Goal: Task Accomplishment & Management: Manage account settings

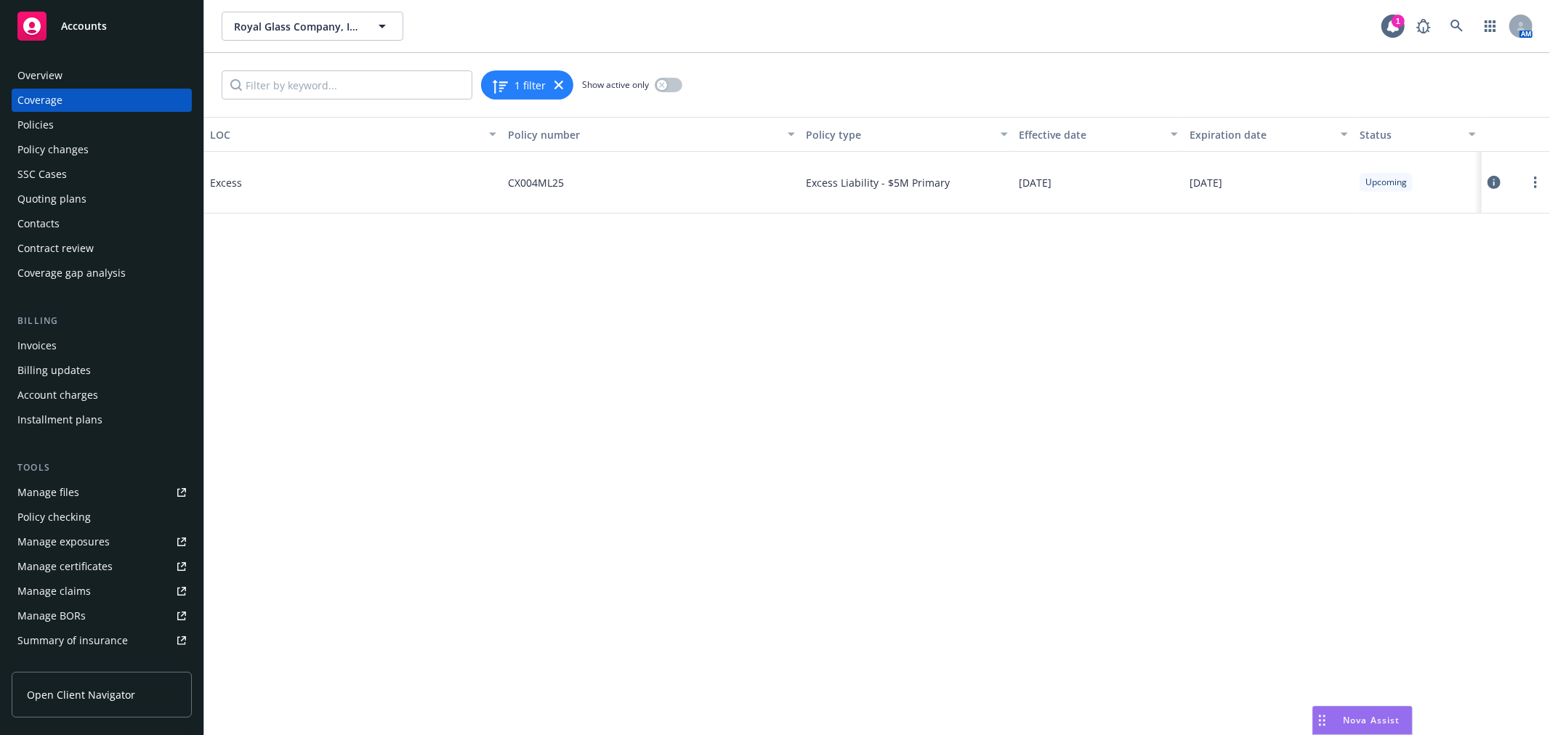
click at [82, 199] on div "Quoting plans" at bounding box center [51, 198] width 69 height 23
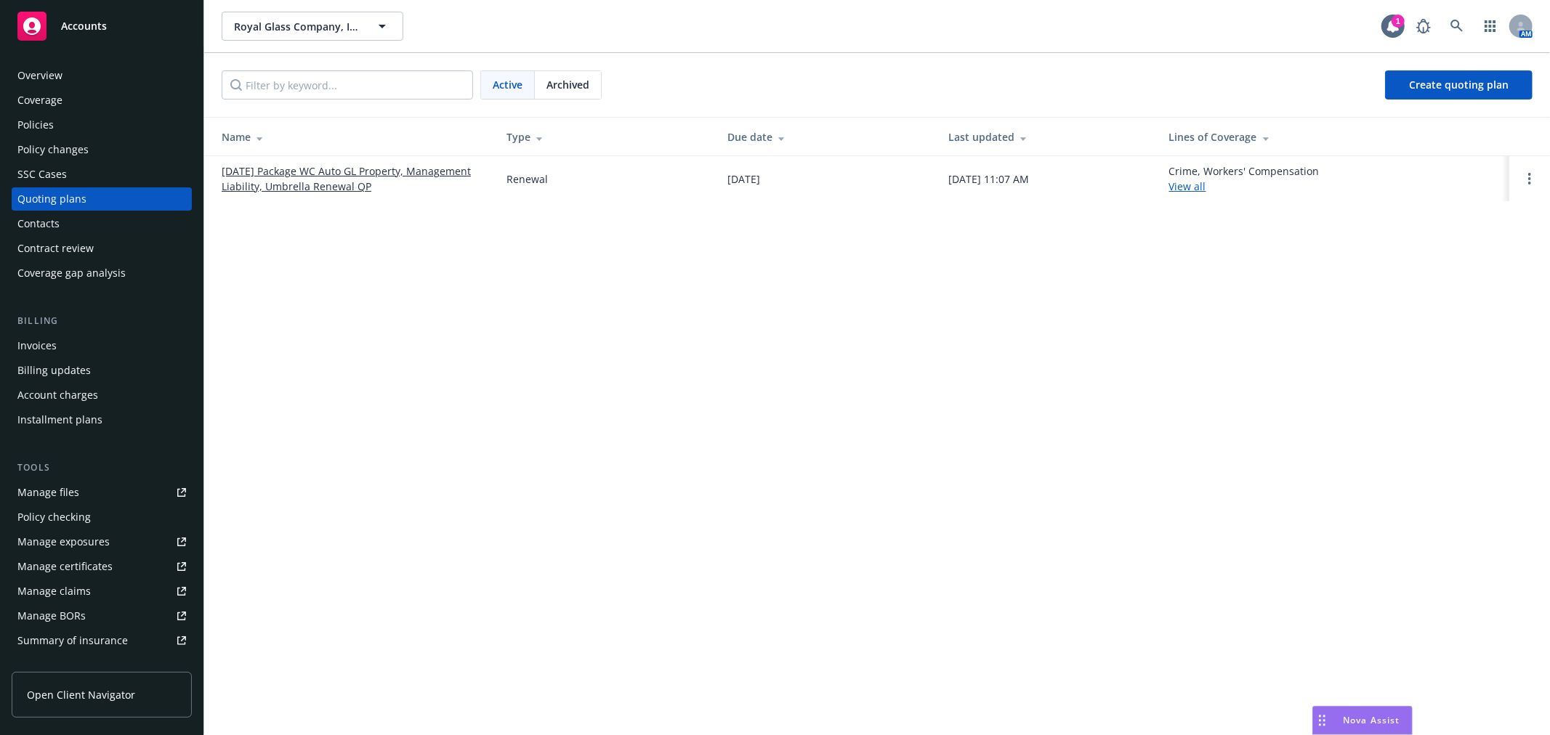
click at [376, 169] on link "09/01/25 Package WC Auto GL Property, Management Liability, Umbrella Renewal QP" at bounding box center [353, 178] width 262 height 31
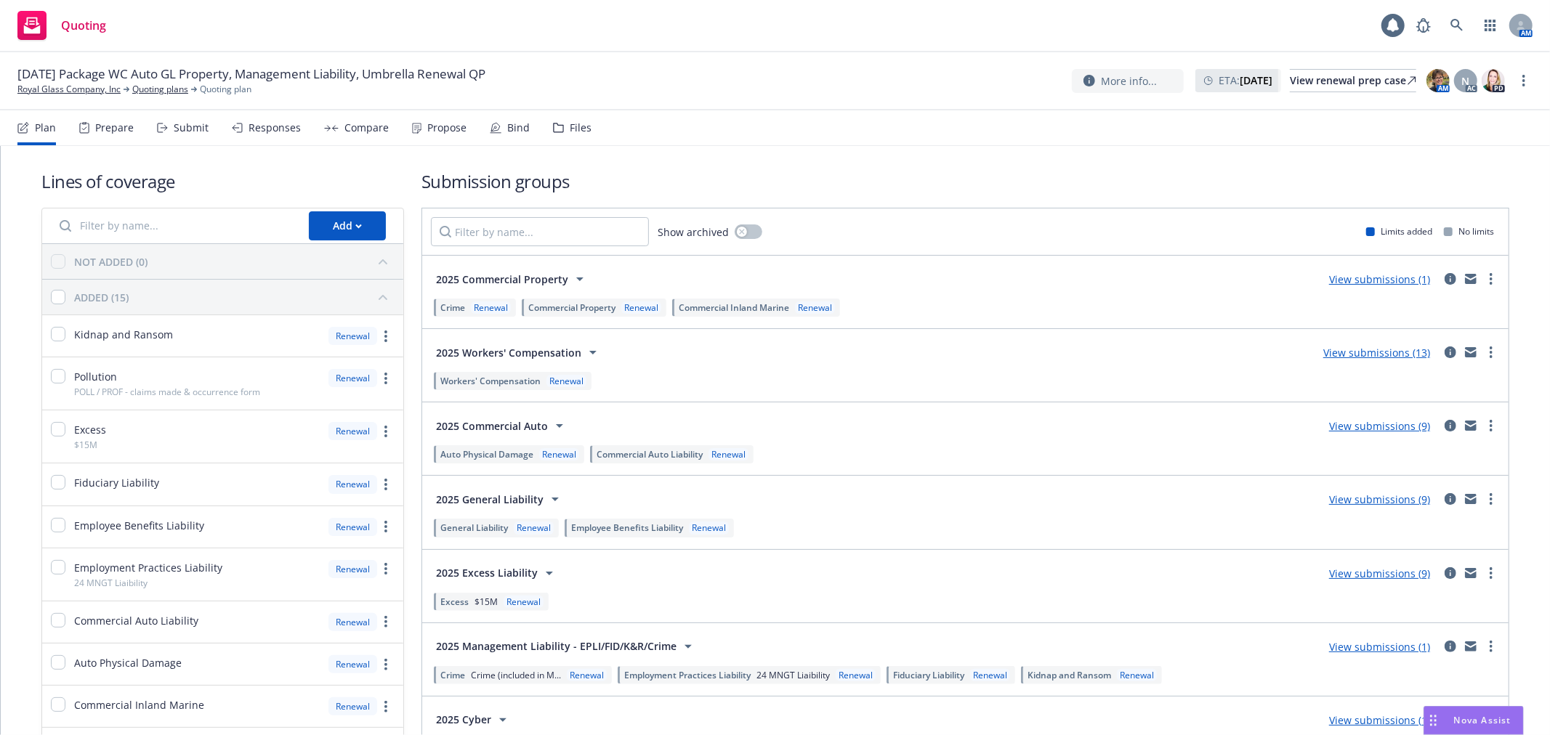
click at [507, 129] on div "Bind" at bounding box center [518, 128] width 23 height 12
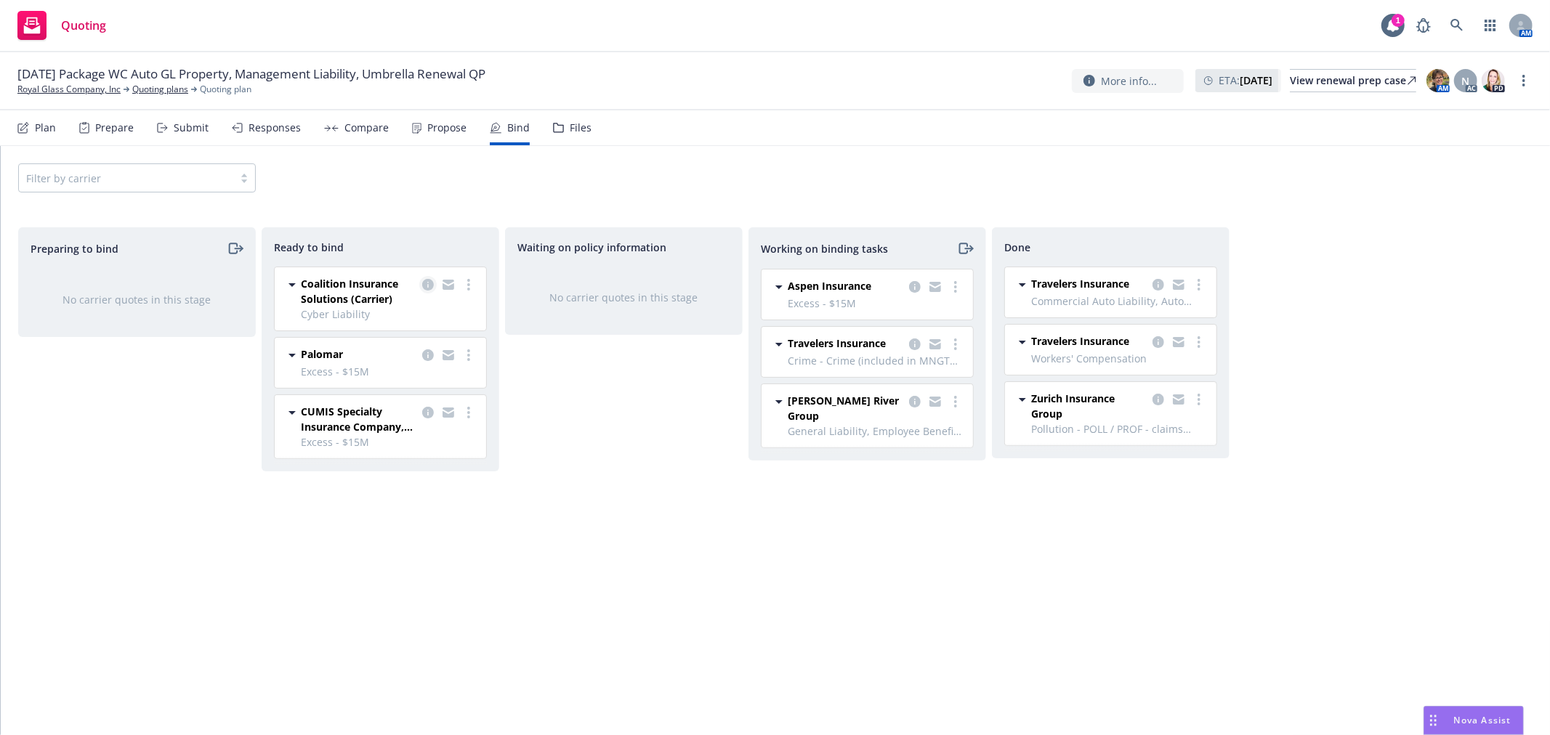
click at [429, 282] on icon "copy logging email" at bounding box center [428, 285] width 12 height 12
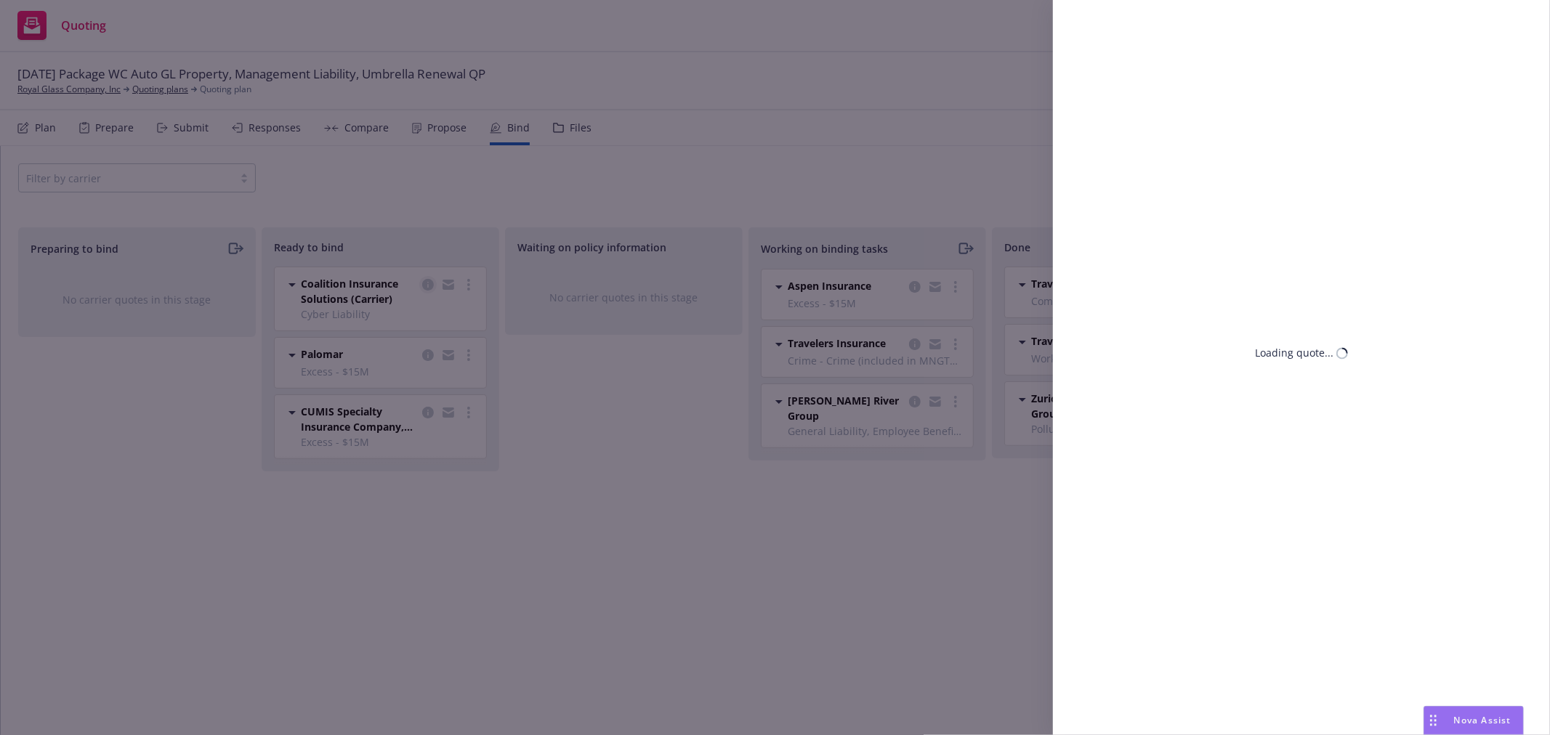
select select "CA"
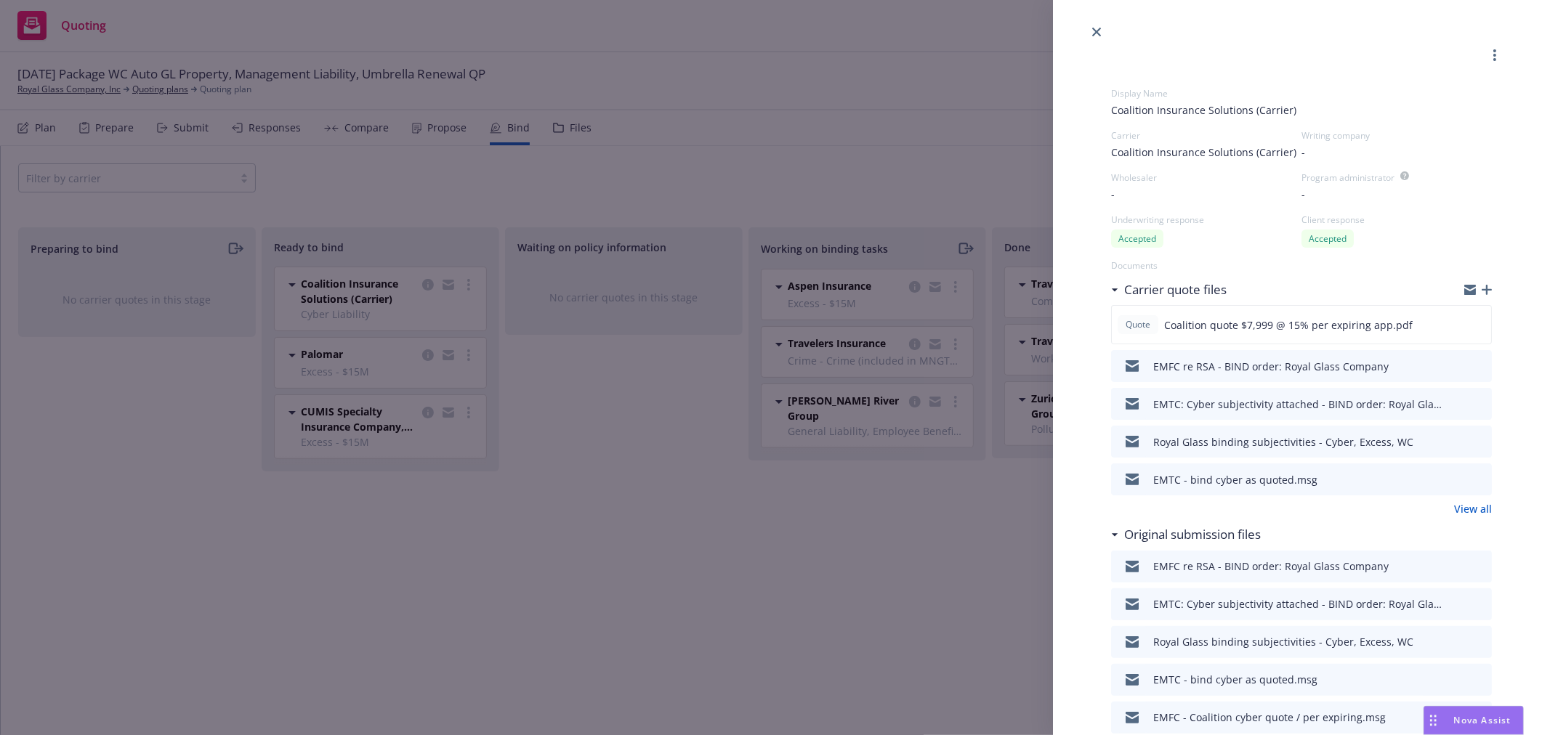
click at [1464, 288] on icon "button" at bounding box center [1470, 290] width 12 height 12
click at [1091, 25] on link "close" at bounding box center [1096, 31] width 17 height 17
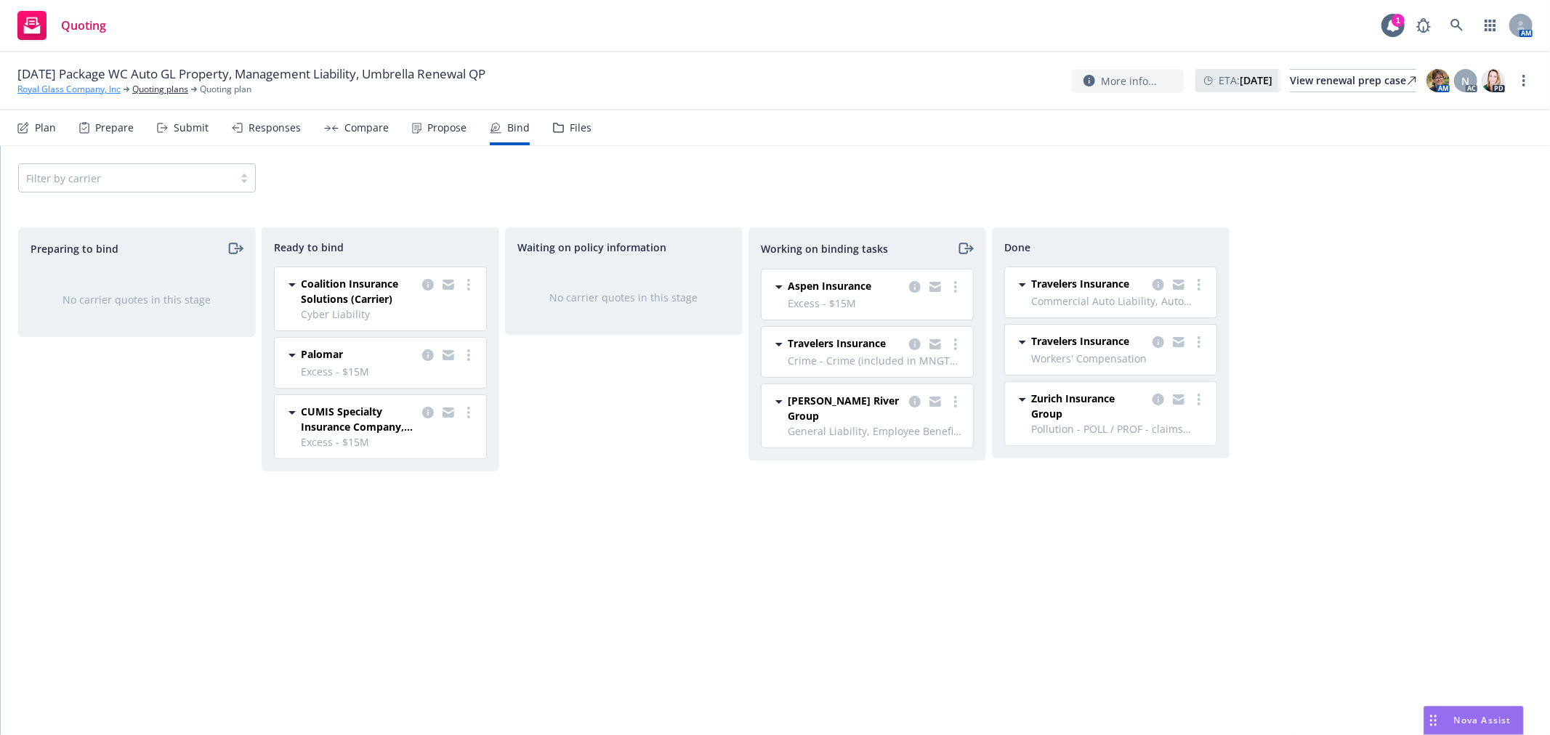
click at [78, 88] on link "Royal Glass Company, Inc" at bounding box center [68, 89] width 103 height 13
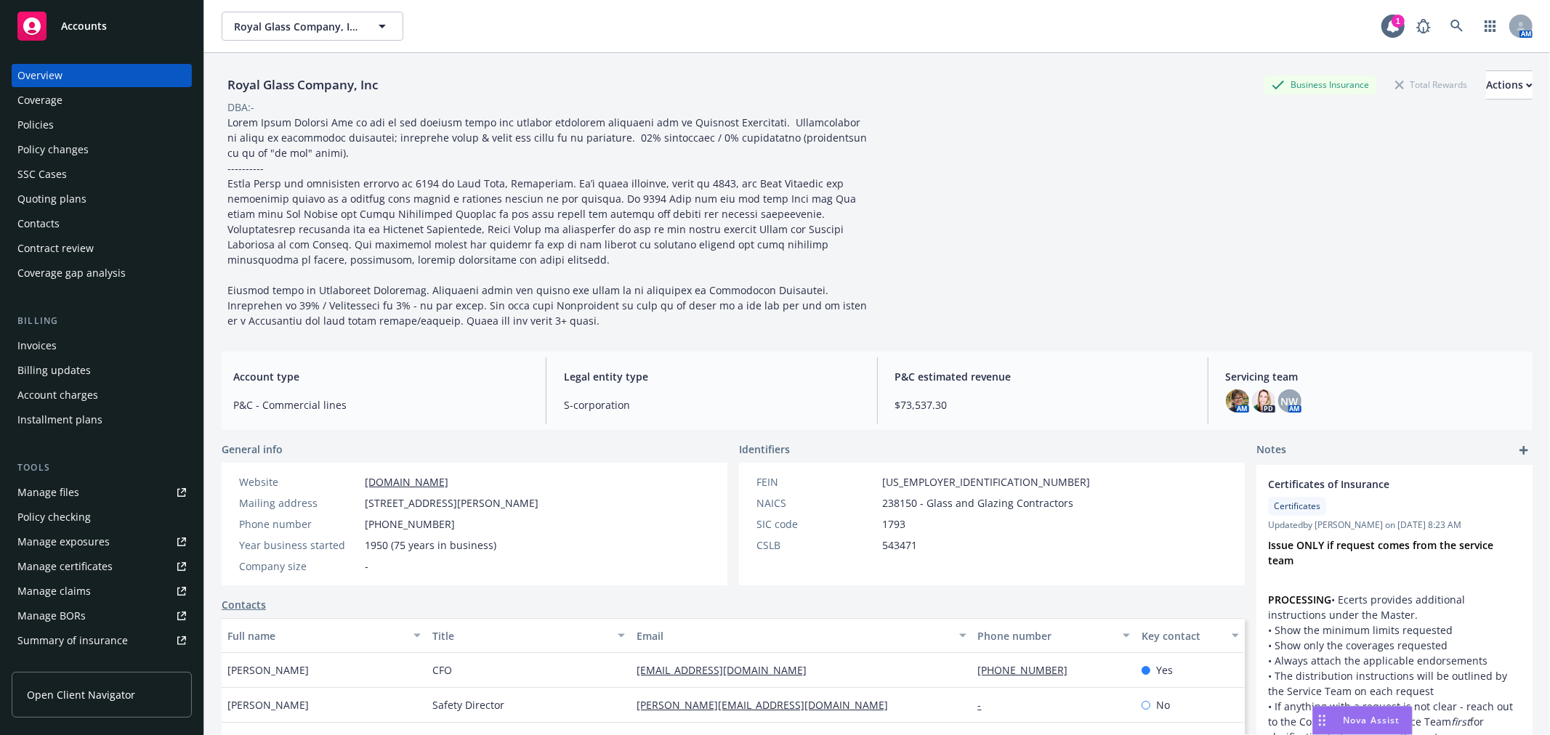
click at [105, 509] on div "Policy checking" at bounding box center [101, 517] width 169 height 23
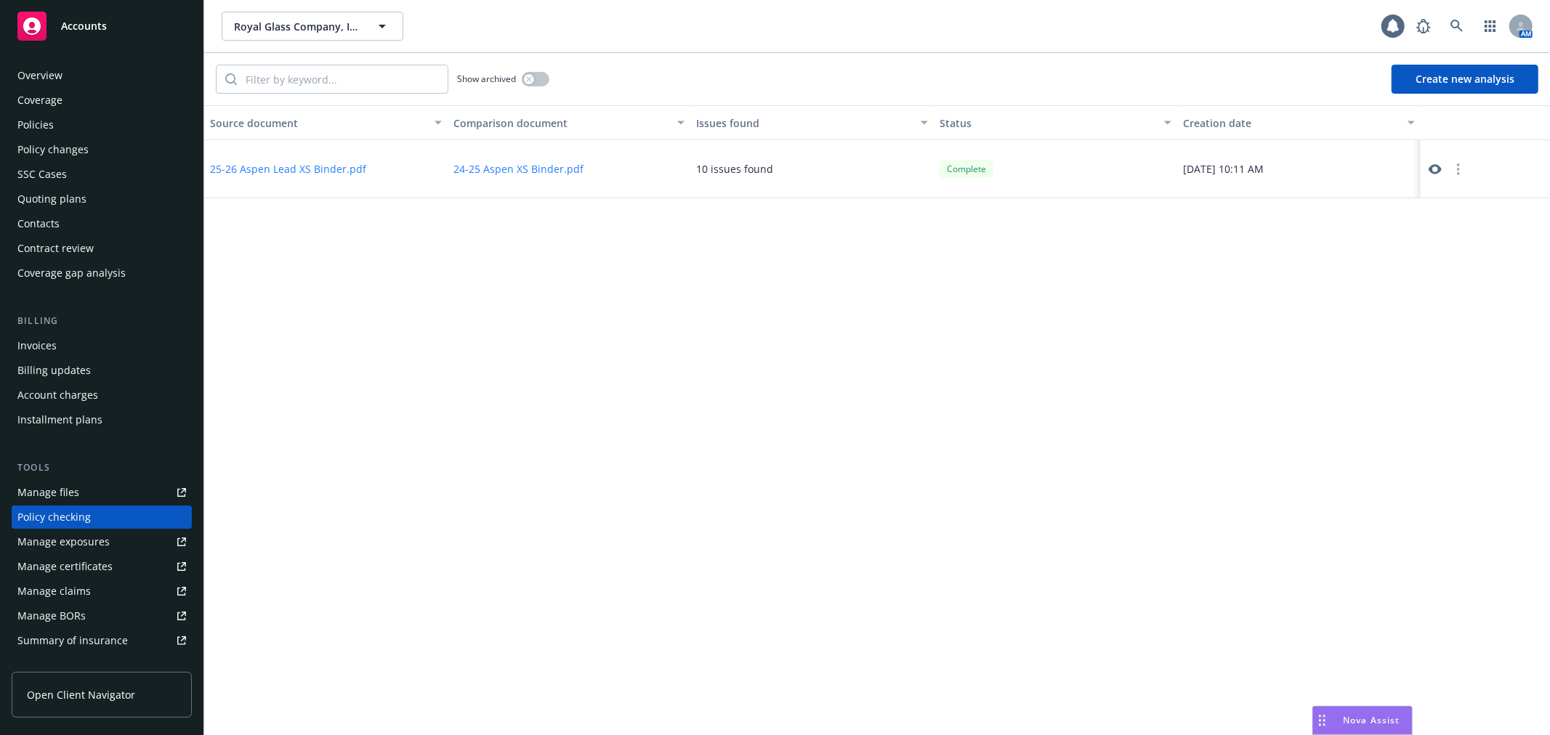
scroll to position [126, 0]
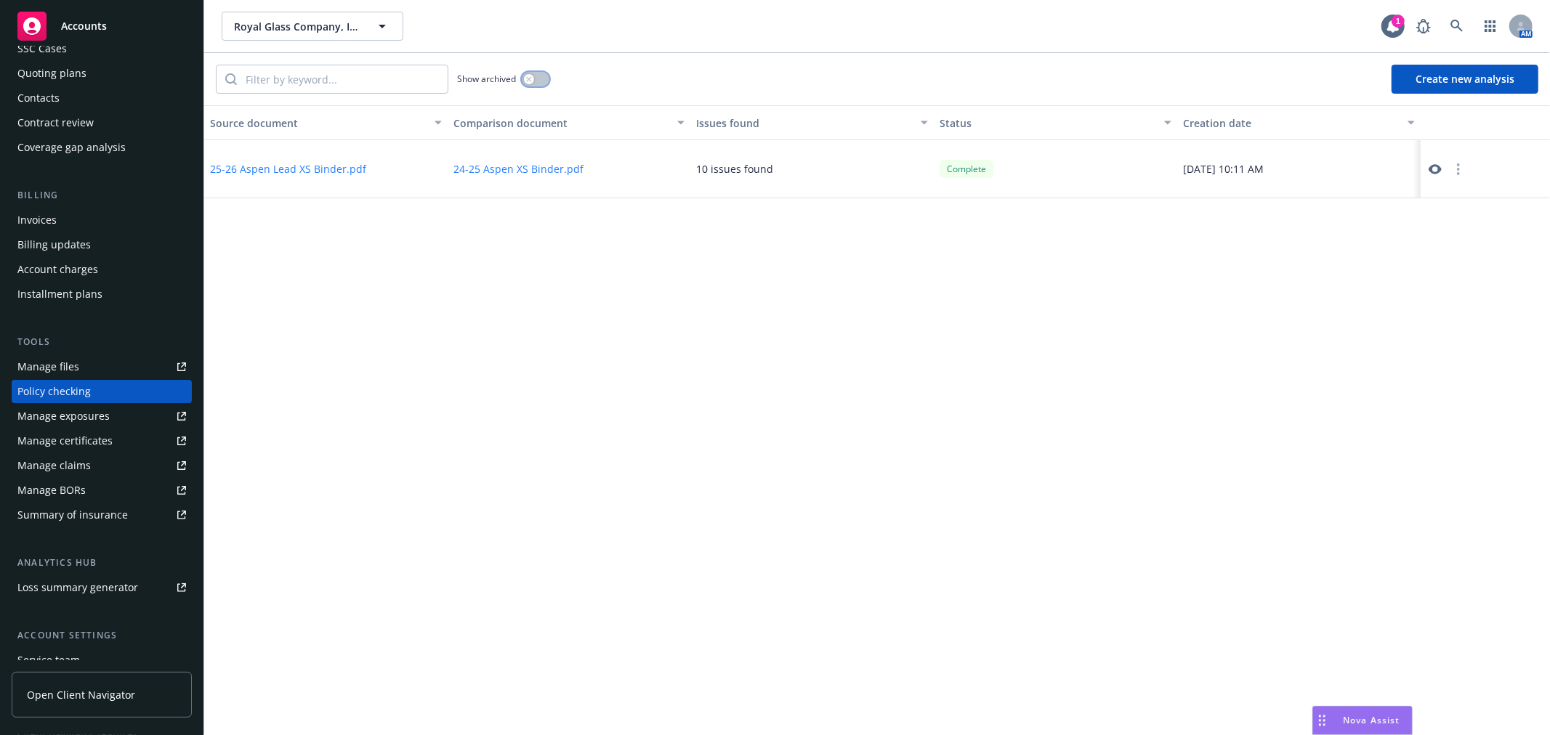
click at [533, 77] on div "button" at bounding box center [529, 79] width 10 height 10
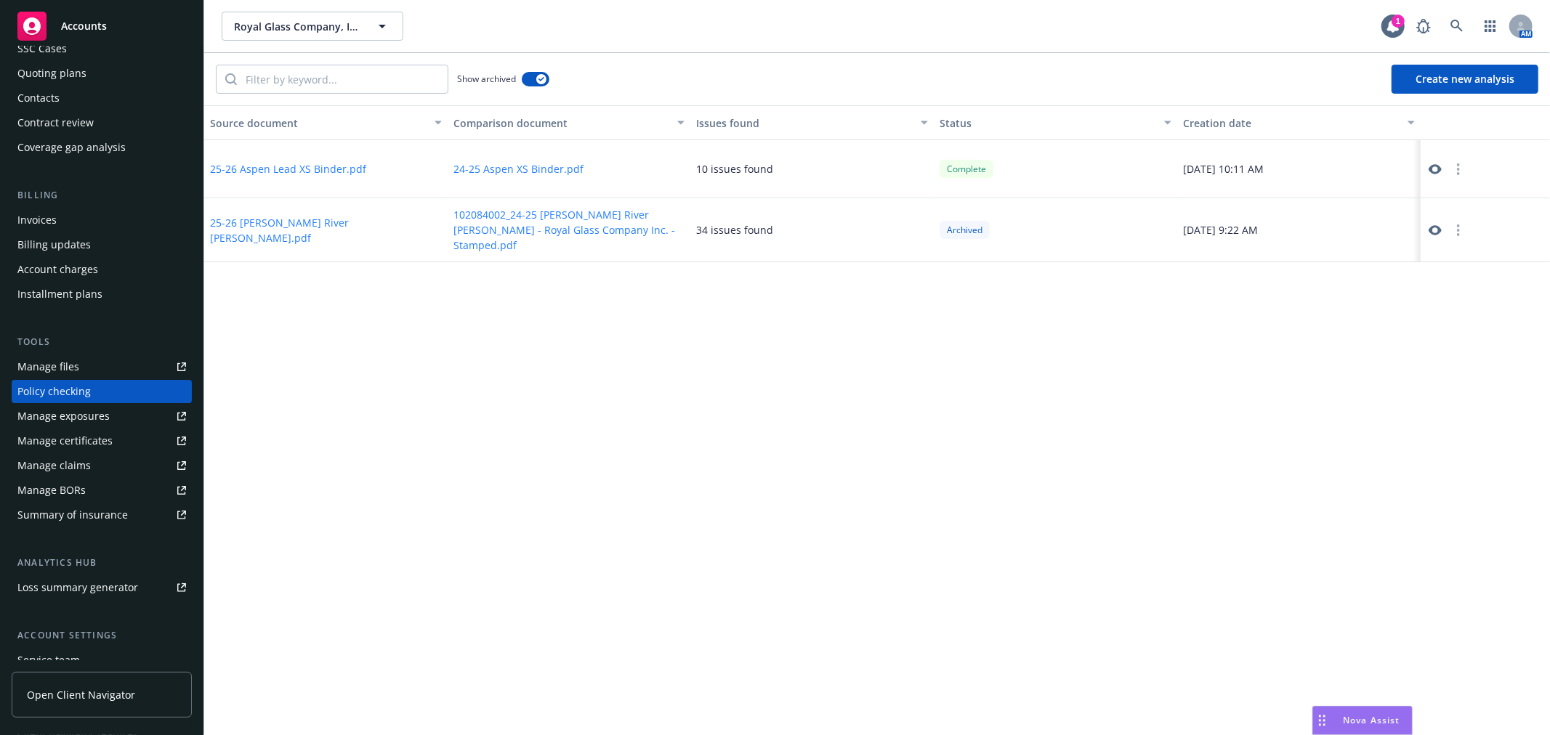
click at [1436, 227] on icon at bounding box center [1434, 230] width 13 height 13
click at [1437, 230] on icon at bounding box center [1434, 230] width 13 height 10
click at [1464, 230] on button "button" at bounding box center [1458, 230] width 17 height 17
click at [1458, 252] on link "Unarchive" at bounding box center [1459, 256] width 96 height 29
click at [1434, 225] on icon at bounding box center [1434, 230] width 13 height 13
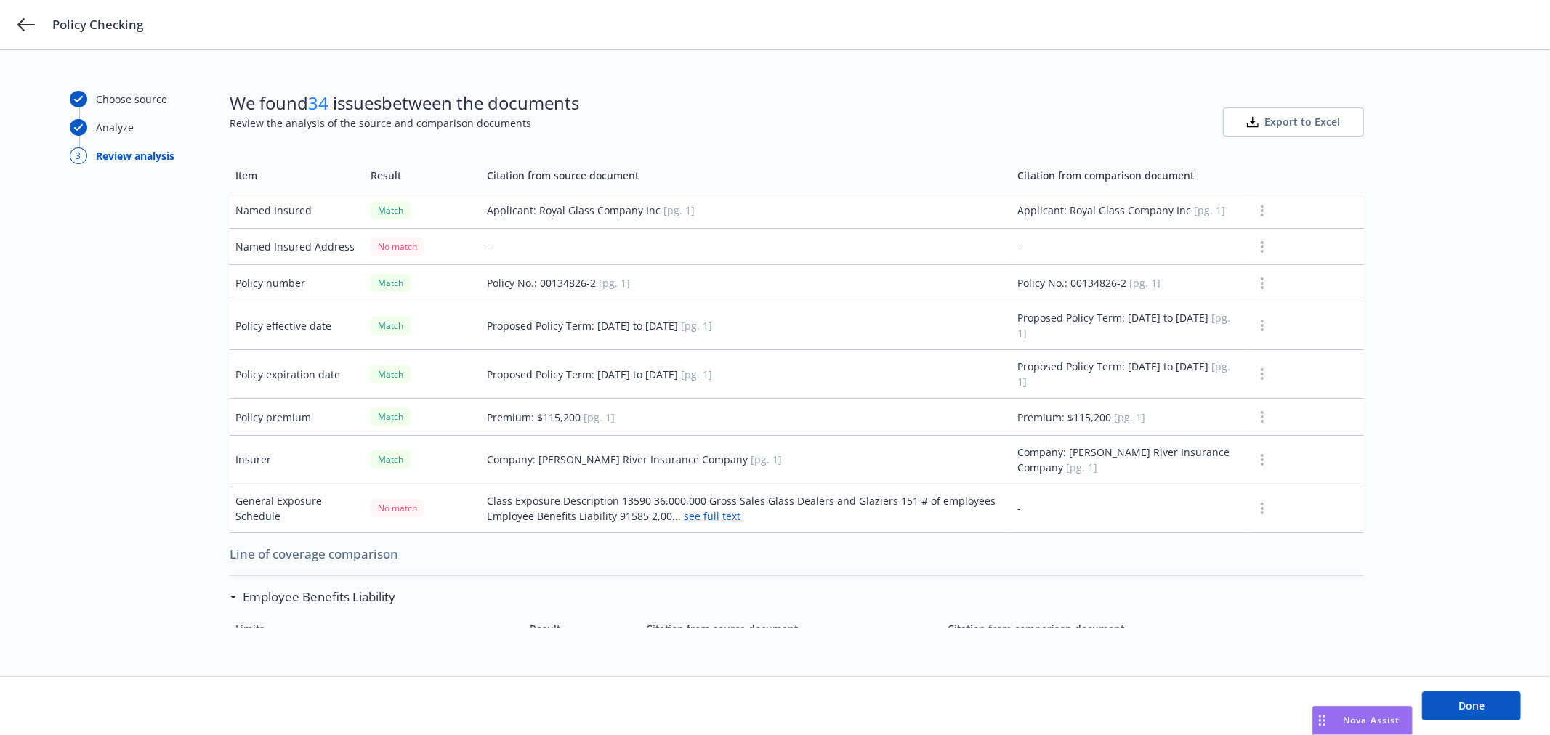
scroll to position [81, 0]
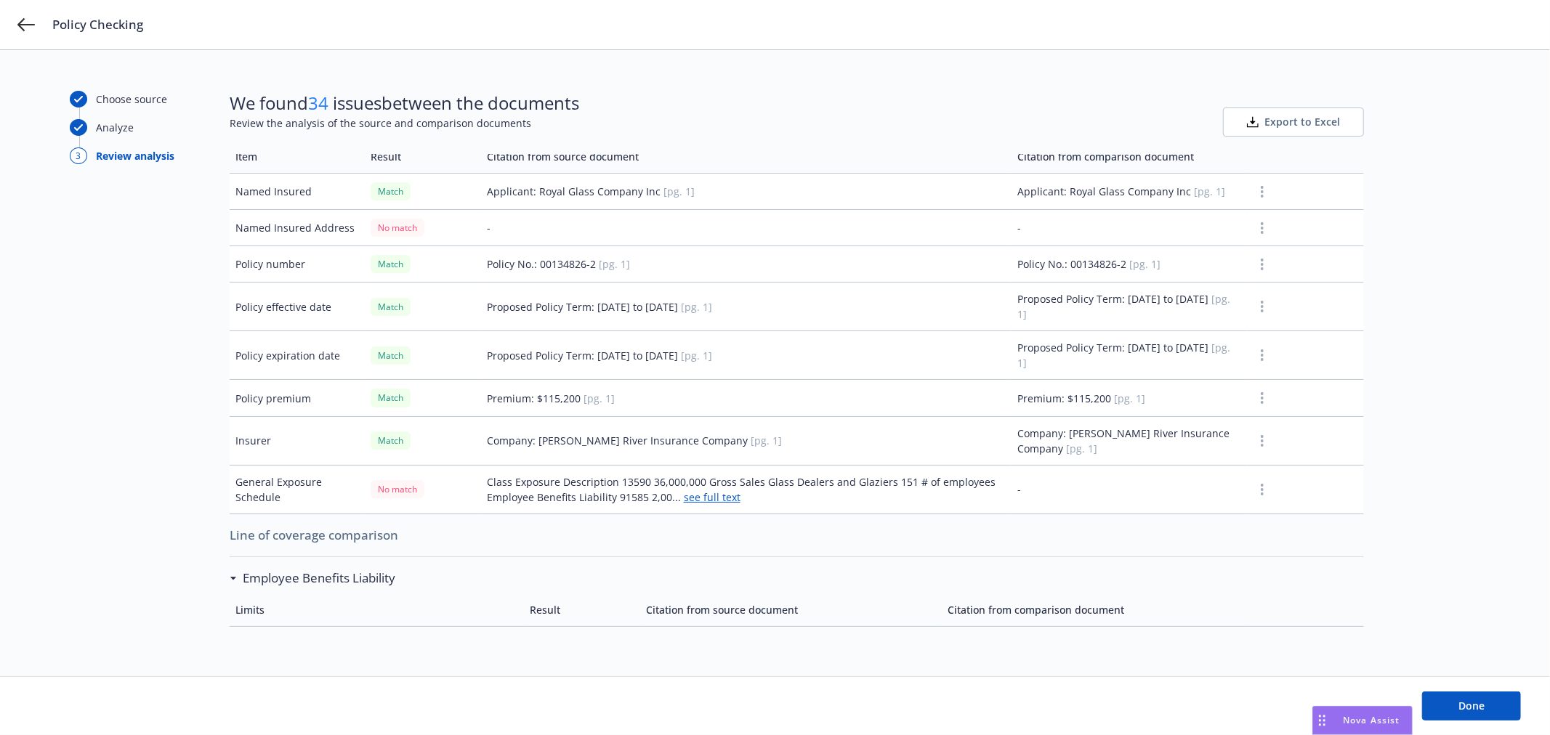
click at [1253, 273] on button "button" at bounding box center [1261, 264] width 17 height 17
click at [1251, 311] on link "Mark as wrong" at bounding box center [1251, 308] width 118 height 29
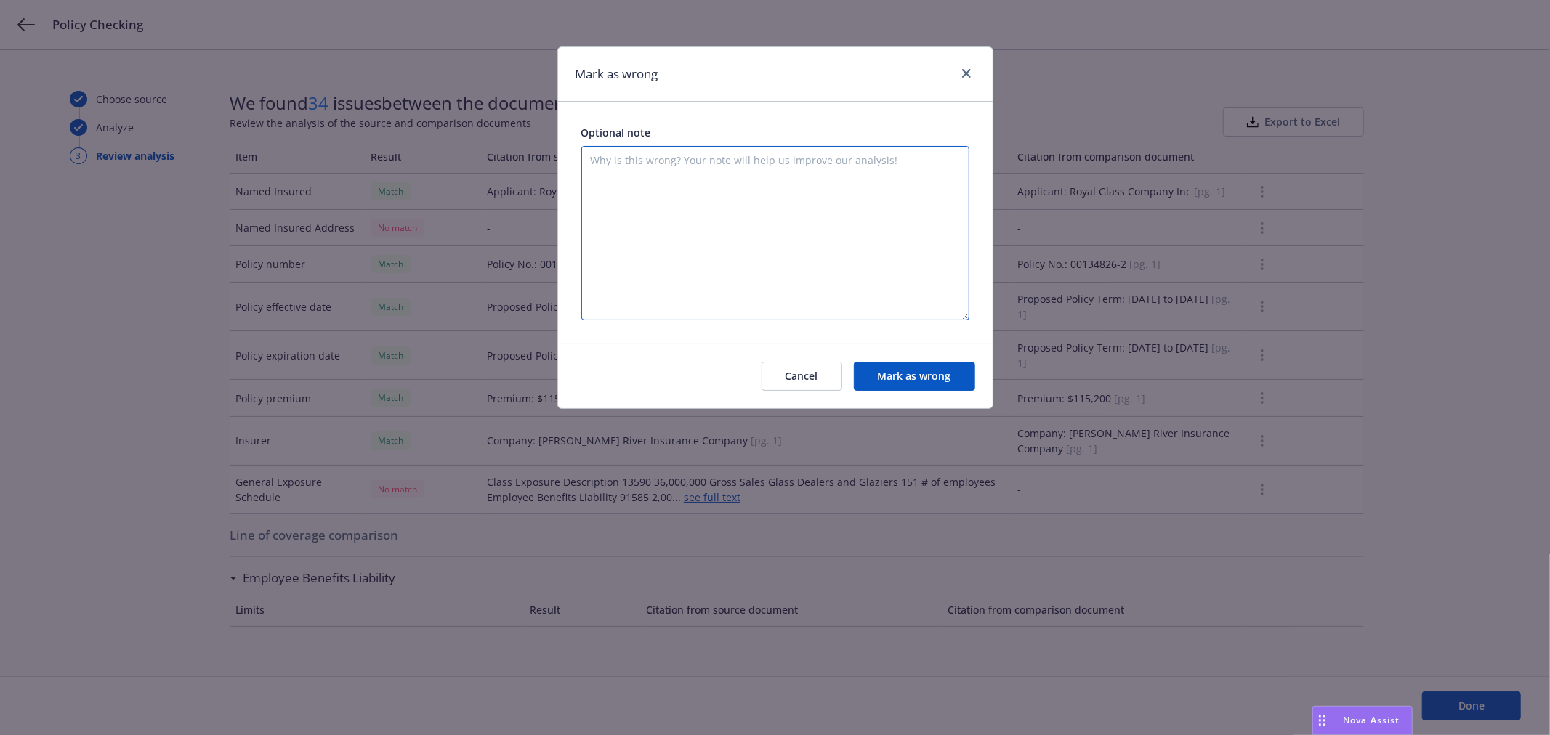
click at [808, 278] on textarea at bounding box center [775, 233] width 388 height 174
type textarea "It appears this compared the same file against itself vs comparing 2 separate f…"
click at [904, 371] on button "Mark as wrong" at bounding box center [914, 376] width 121 height 29
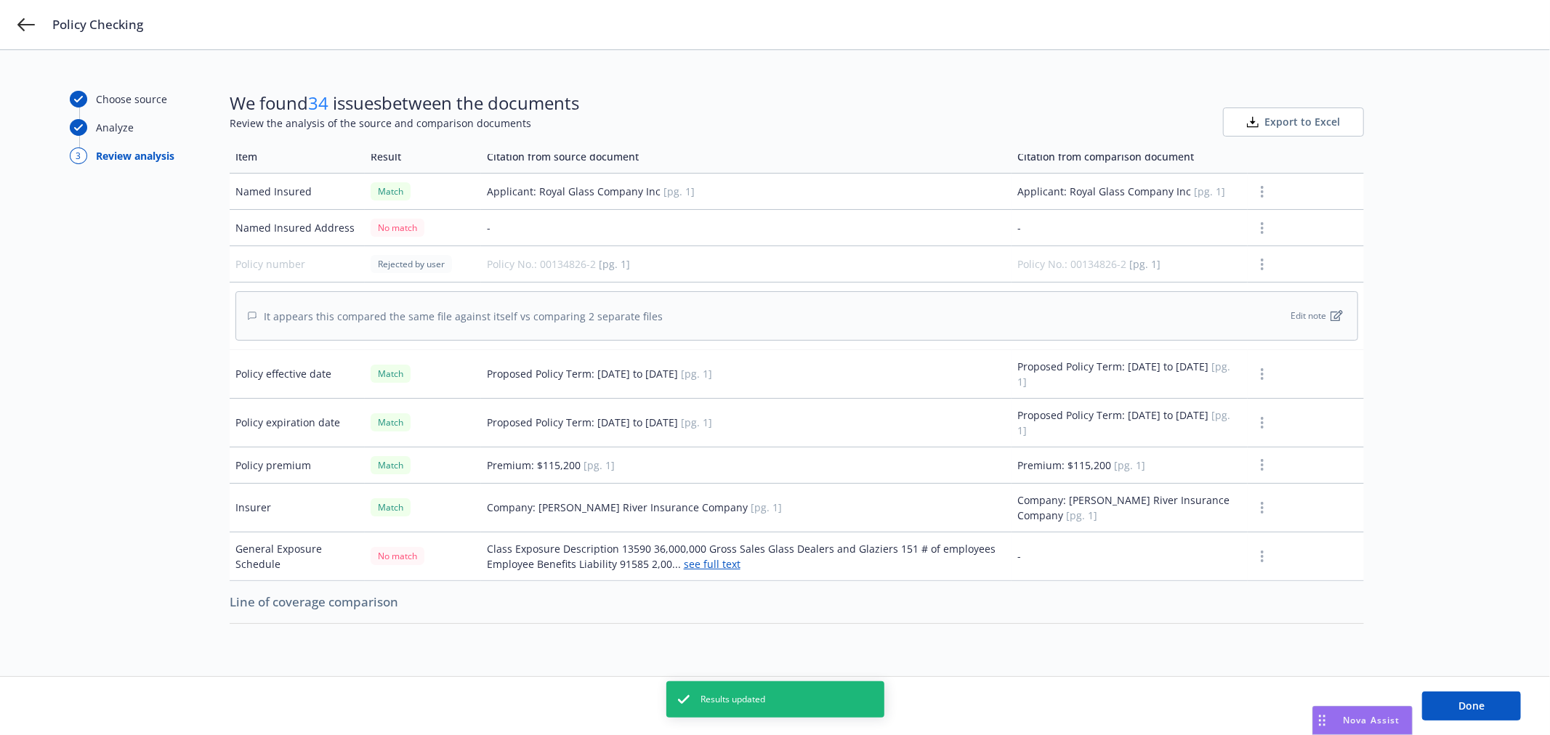
click at [1253, 378] on button "button" at bounding box center [1261, 373] width 17 height 17
click at [1252, 422] on link "Mark as wrong" at bounding box center [1251, 418] width 118 height 29
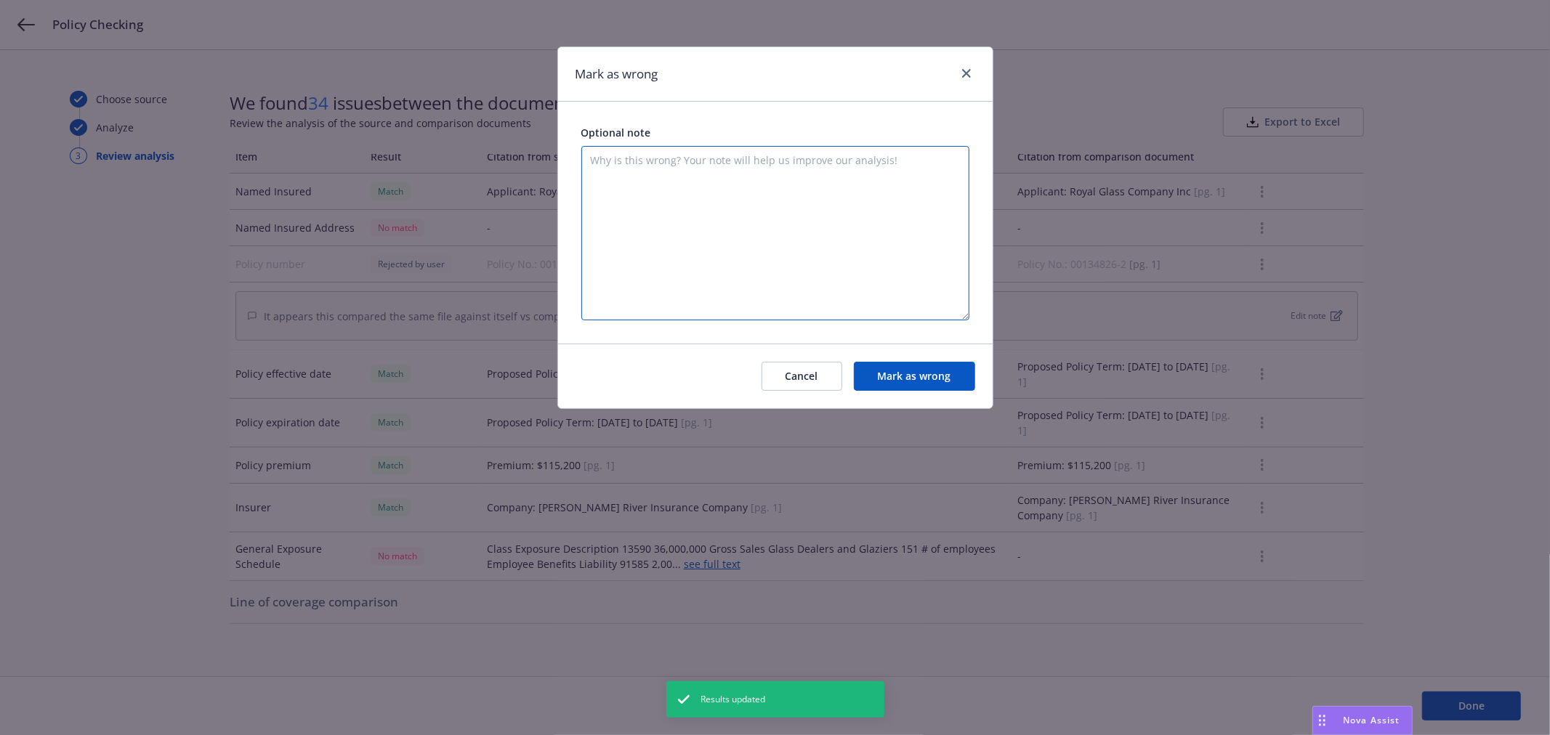
click at [867, 219] on textarea at bounding box center [775, 233] width 388 height 174
paste textarea "It appears this compared the same file against itself vs comparing 2 separate f…"
type textarea "It appears this compared the same file against itself vs comparing 2 separate f…"
click at [915, 382] on button "Mark as wrong" at bounding box center [914, 376] width 121 height 29
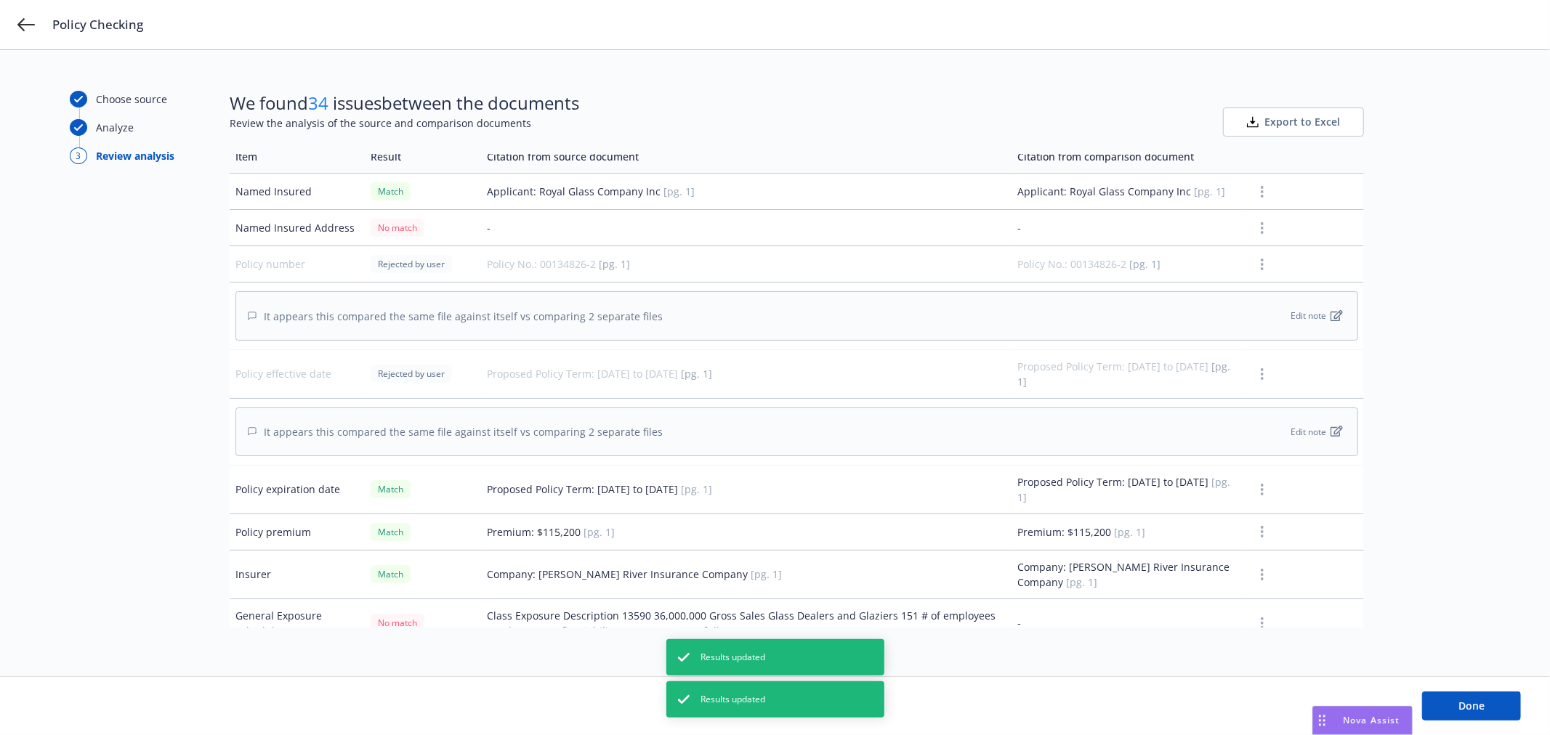
click at [1260, 495] on td at bounding box center [1306, 489] width 116 height 49
click at [1261, 491] on circle "button" at bounding box center [1262, 489] width 3 height 3
click at [1250, 533] on link "Mark as wrong" at bounding box center [1251, 534] width 118 height 29
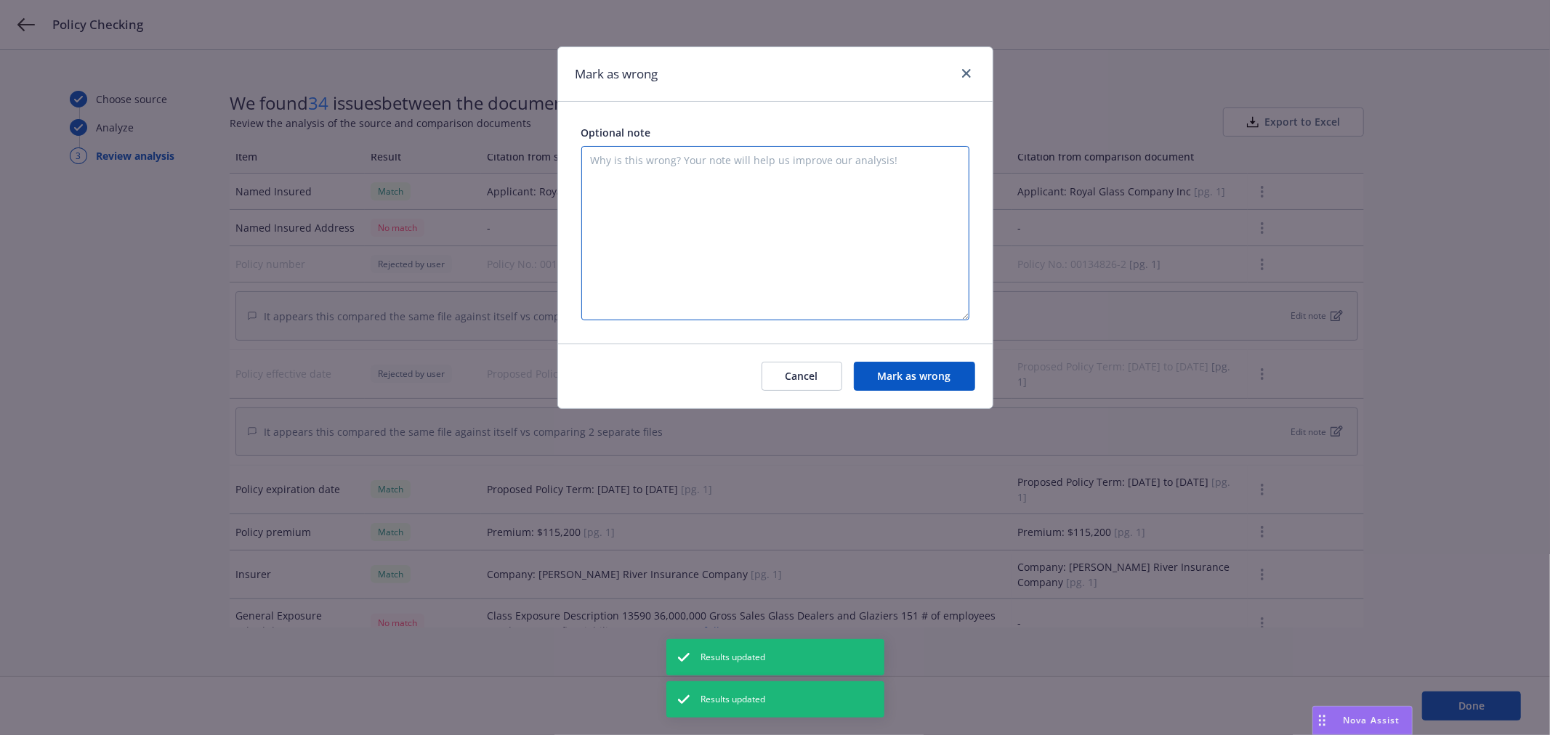
click at [837, 244] on textarea at bounding box center [775, 233] width 388 height 174
paste textarea "It appears this compared the same file against itself vs comparing 2 separate f…"
type textarea "It appears this compared the same file against itself vs comparing 2 separate f…"
click at [902, 387] on button "Mark as wrong" at bounding box center [914, 376] width 121 height 29
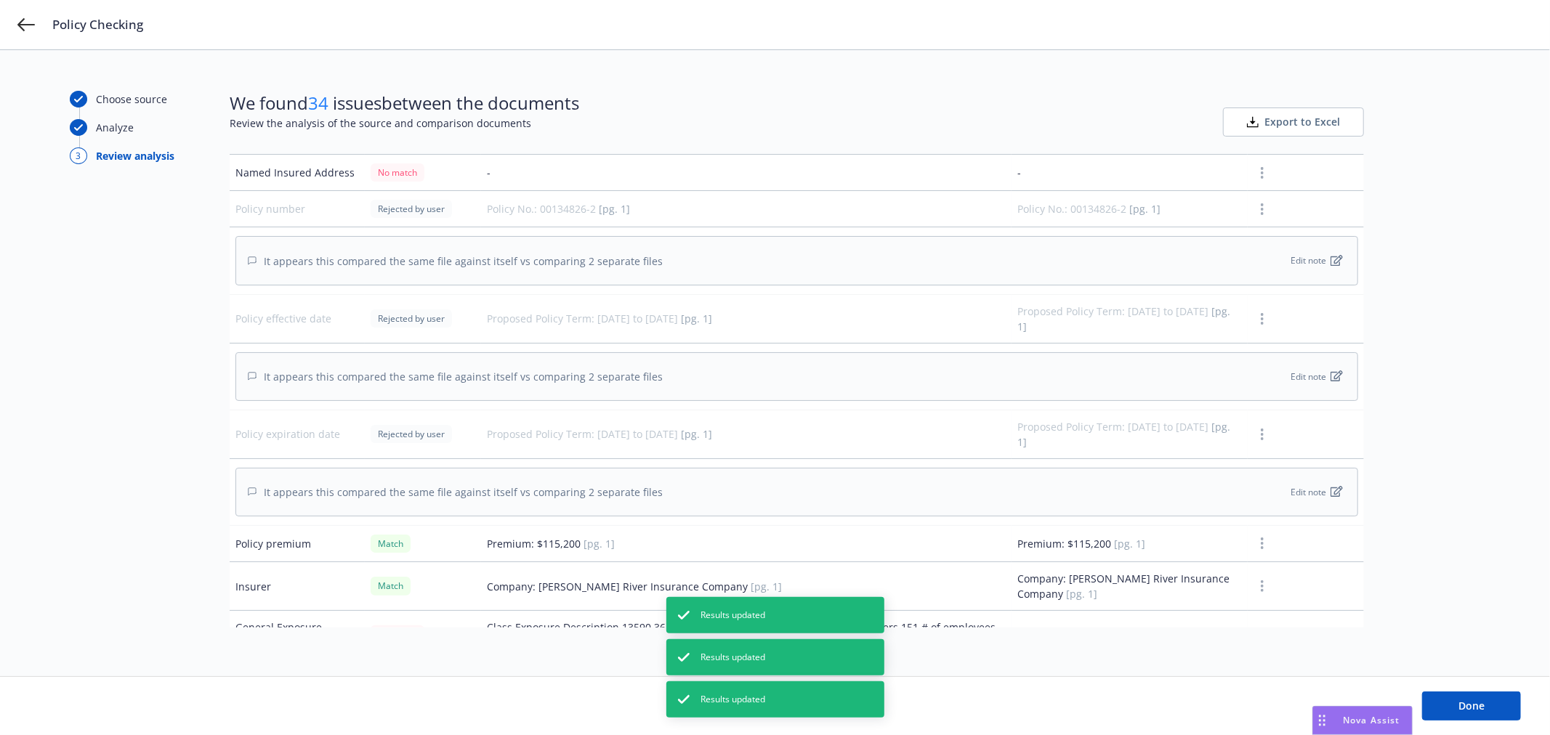
scroll to position [161, 0]
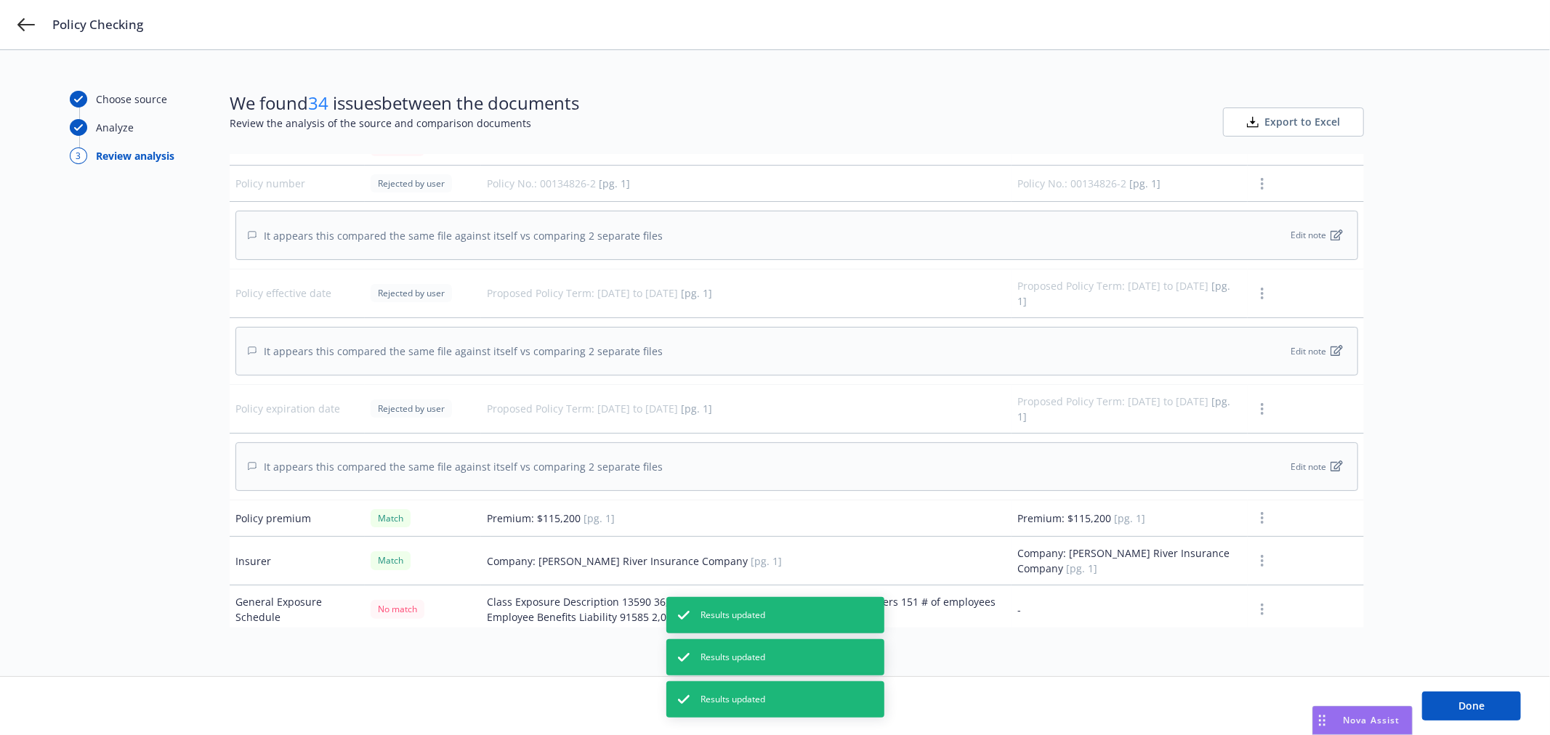
click at [1261, 524] on icon "button" at bounding box center [1262, 518] width 3 height 12
click at [1253, 558] on link "Mark as wrong" at bounding box center [1251, 563] width 118 height 29
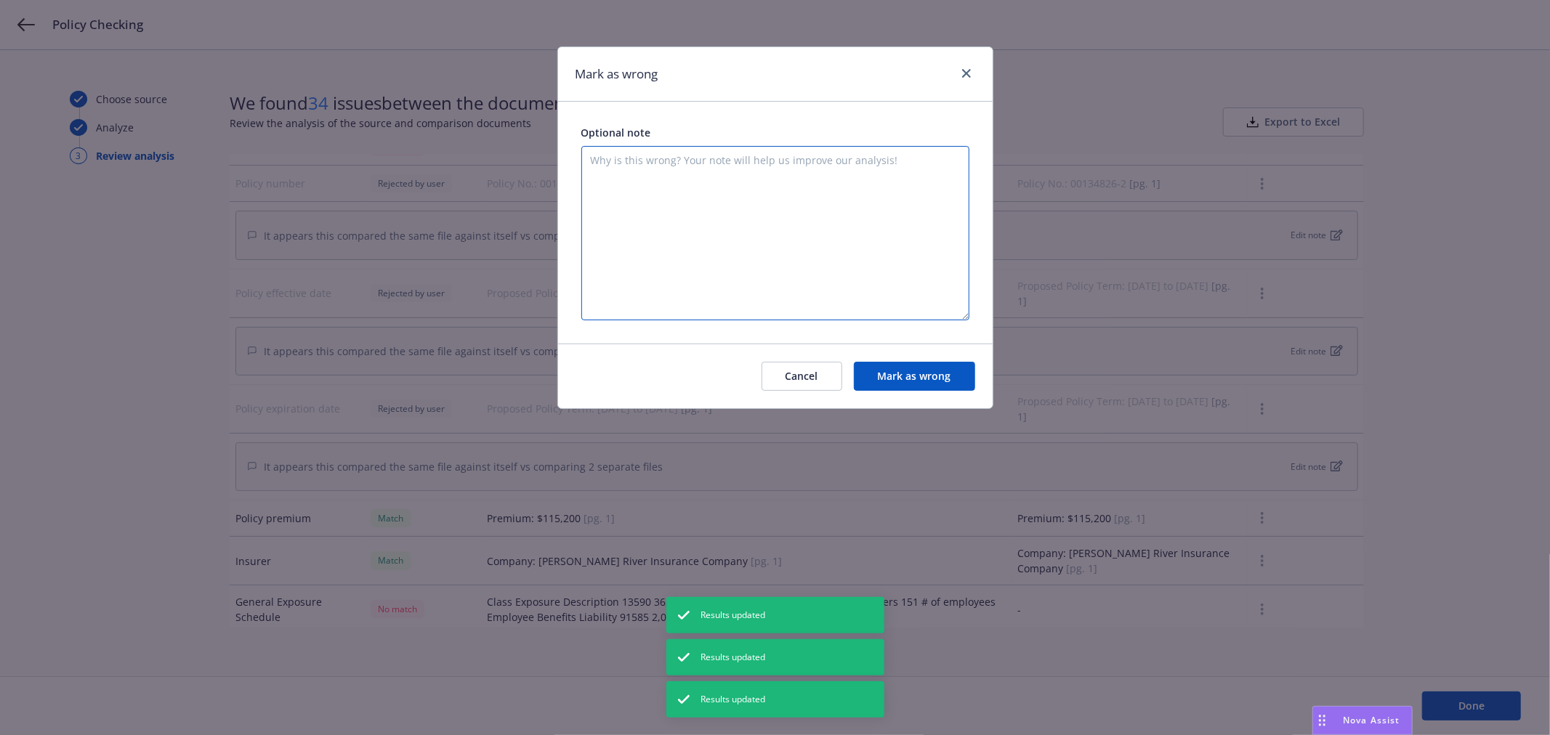
click at [861, 219] on textarea at bounding box center [775, 233] width 388 height 174
paste textarea "It appears this compared the same file against itself vs comparing 2 separate f…"
type textarea "It appears this compared the same file against itself vs comparing 2 separate f…"
click at [918, 376] on button "Mark as wrong" at bounding box center [914, 376] width 121 height 29
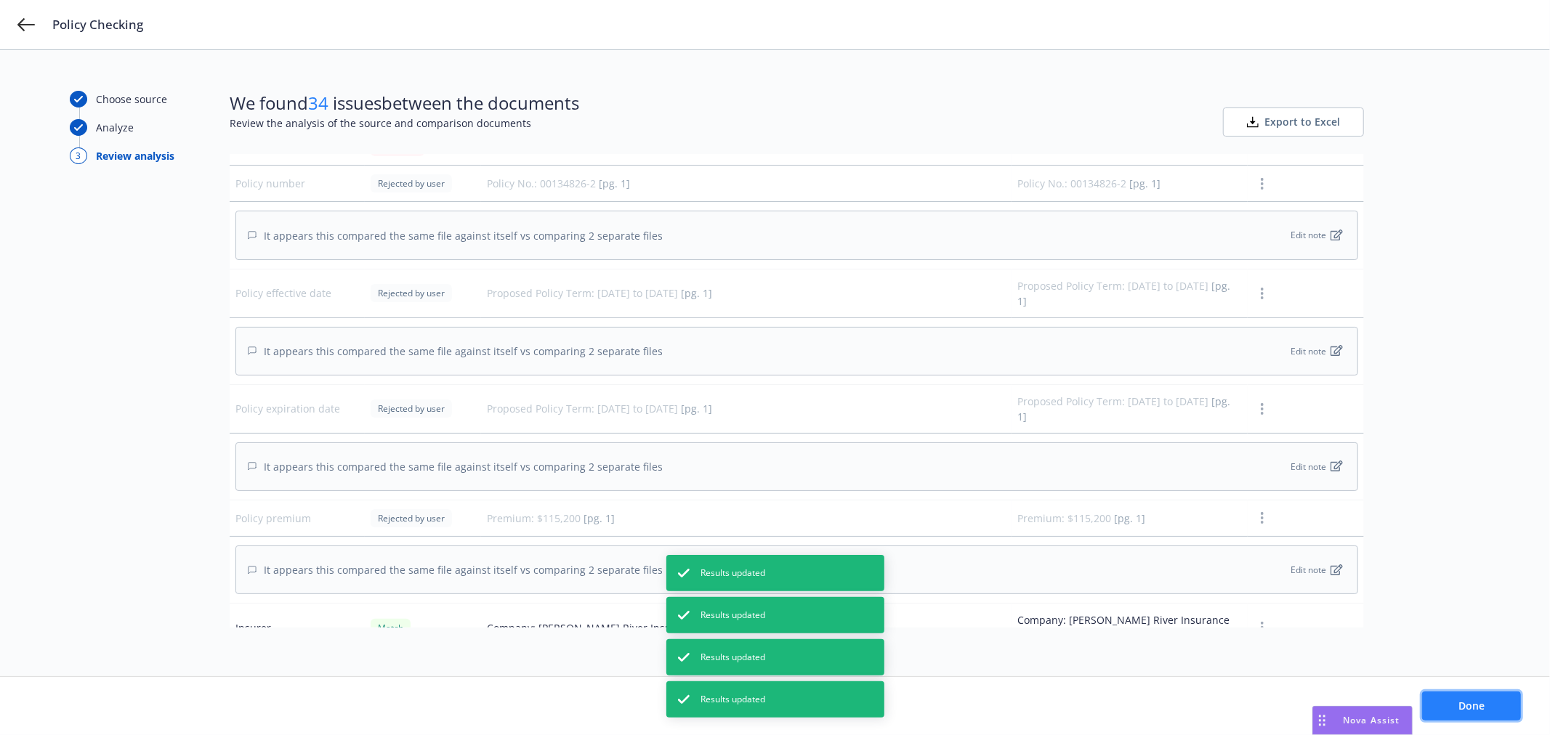
click at [1483, 701] on span "Done" at bounding box center [1471, 706] width 26 height 14
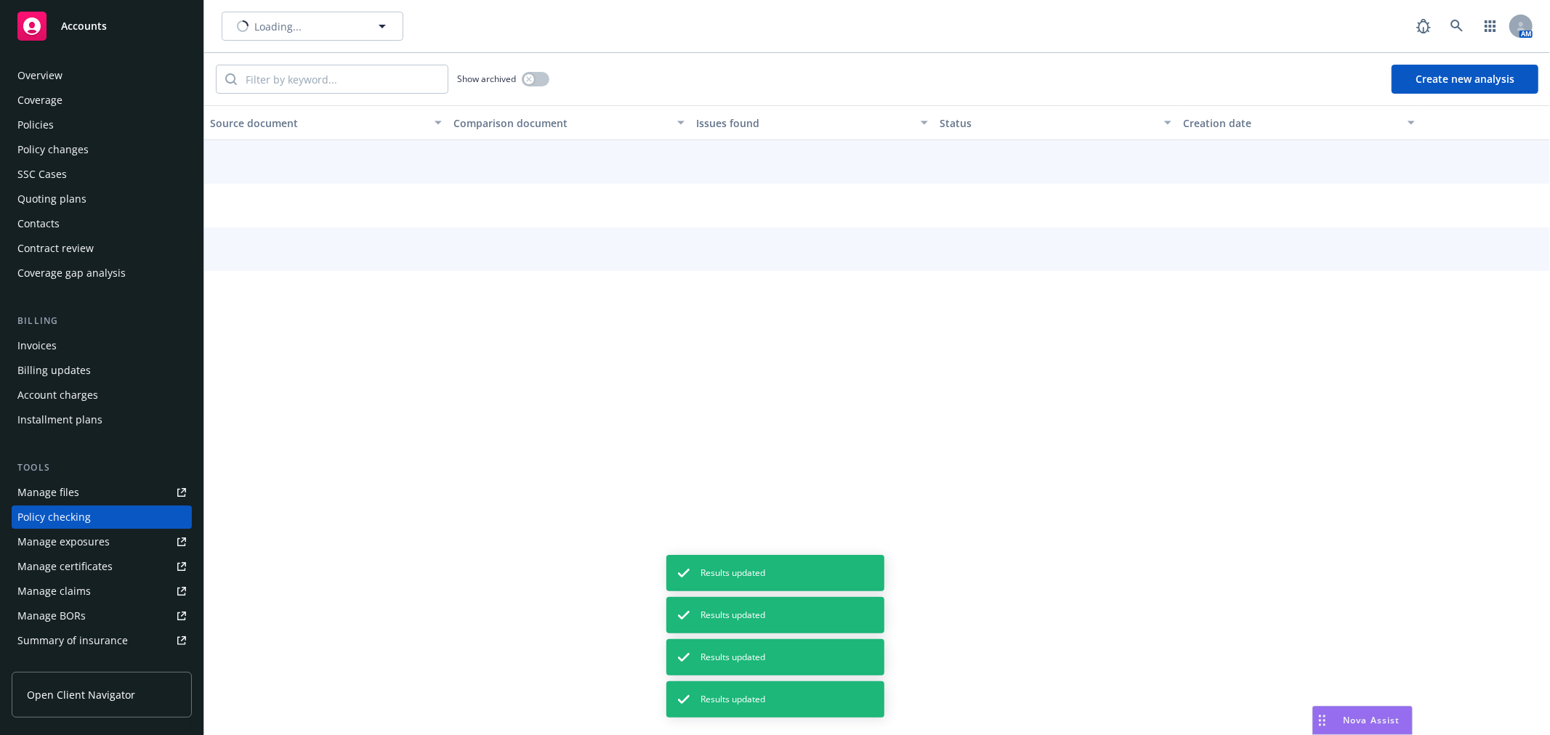
scroll to position [126, 0]
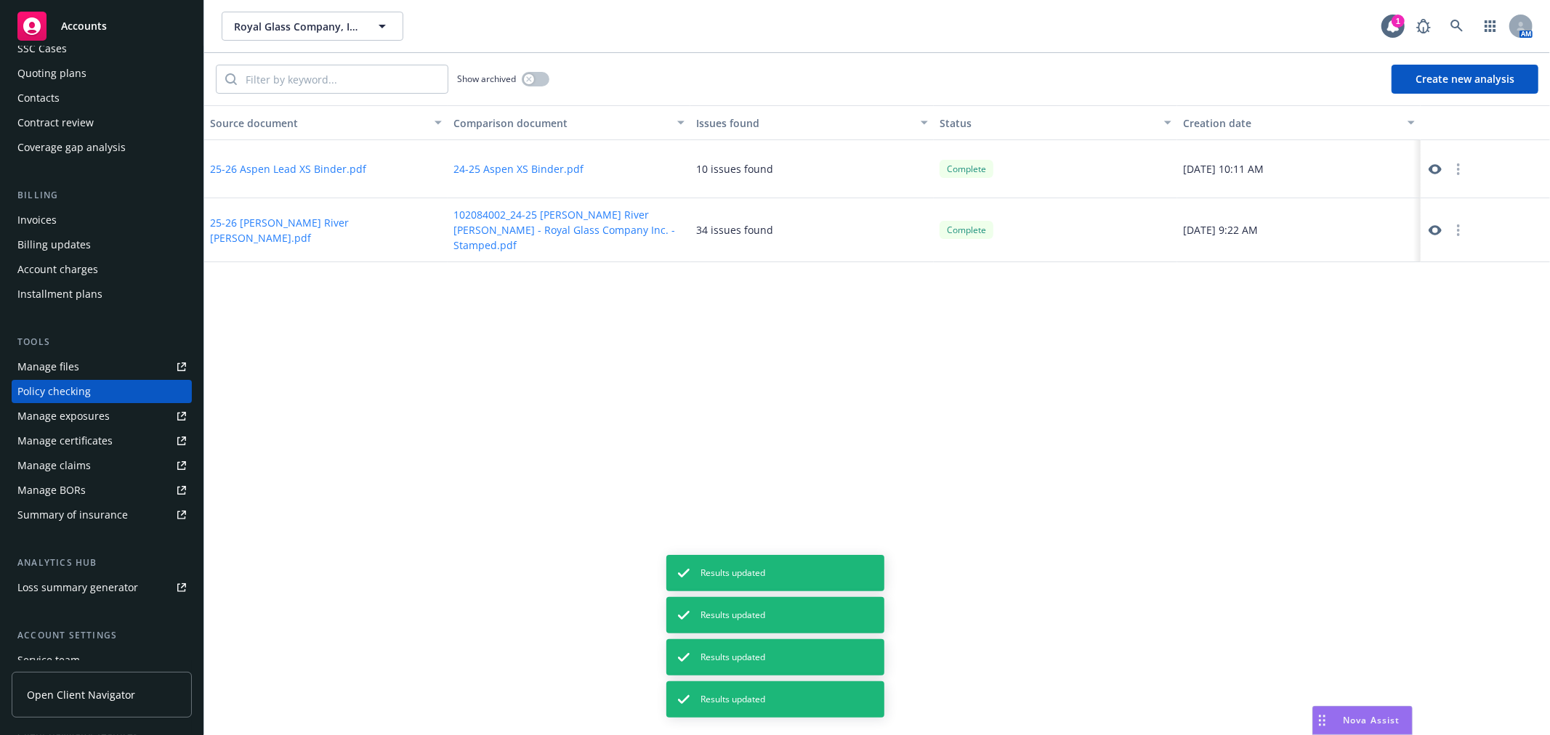
click at [1457, 225] on icon "button" at bounding box center [1458, 231] width 3 height 12
click at [1457, 258] on link "Archive" at bounding box center [1459, 256] width 83 height 29
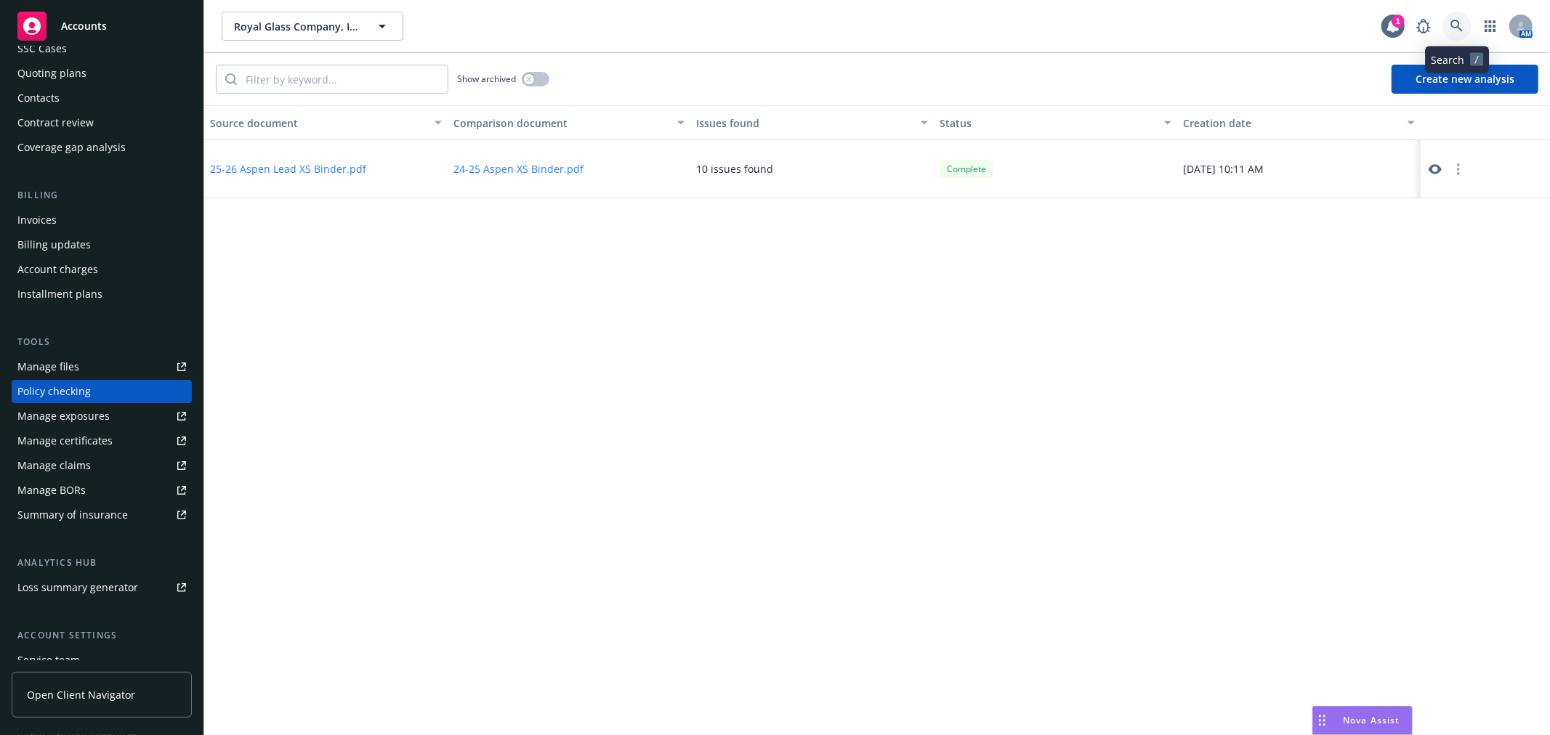
click at [1460, 25] on icon at bounding box center [1456, 26] width 13 height 13
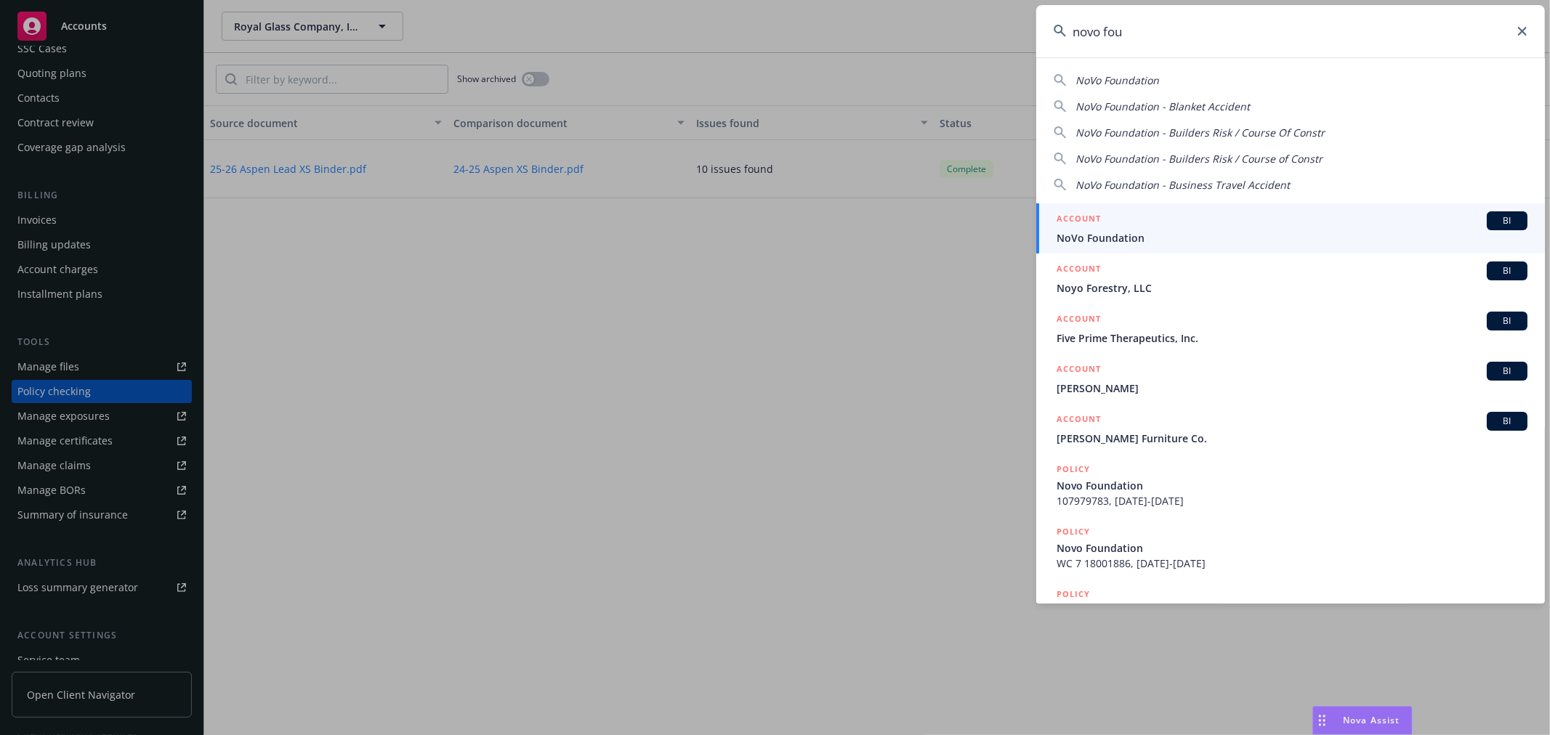
type input "novo fou"
click at [1248, 226] on div "ACCOUNT BI" at bounding box center [1291, 220] width 471 height 19
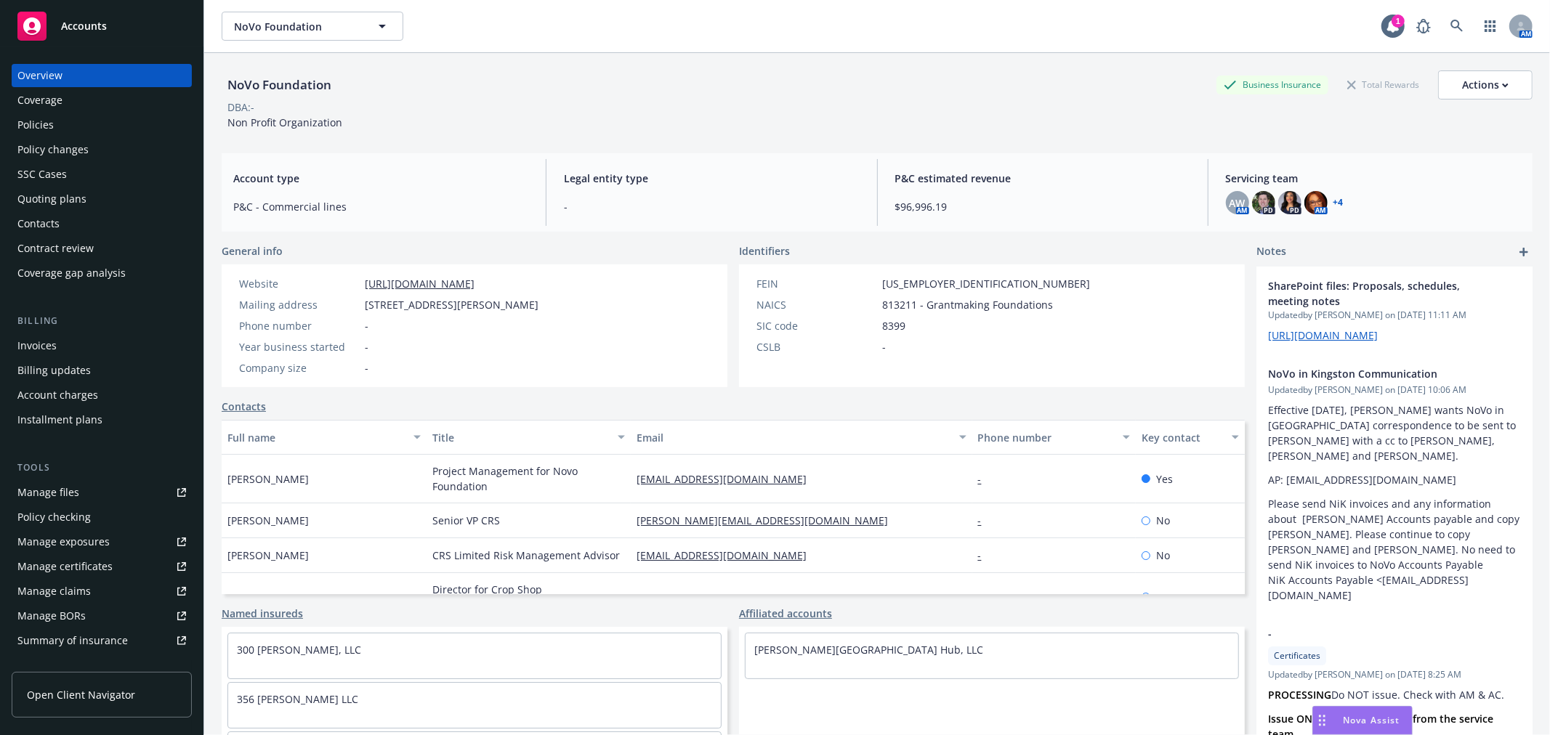
click at [56, 497] on div "Manage files" at bounding box center [48, 492] width 62 height 23
click at [1450, 29] on icon at bounding box center [1456, 26] width 12 height 12
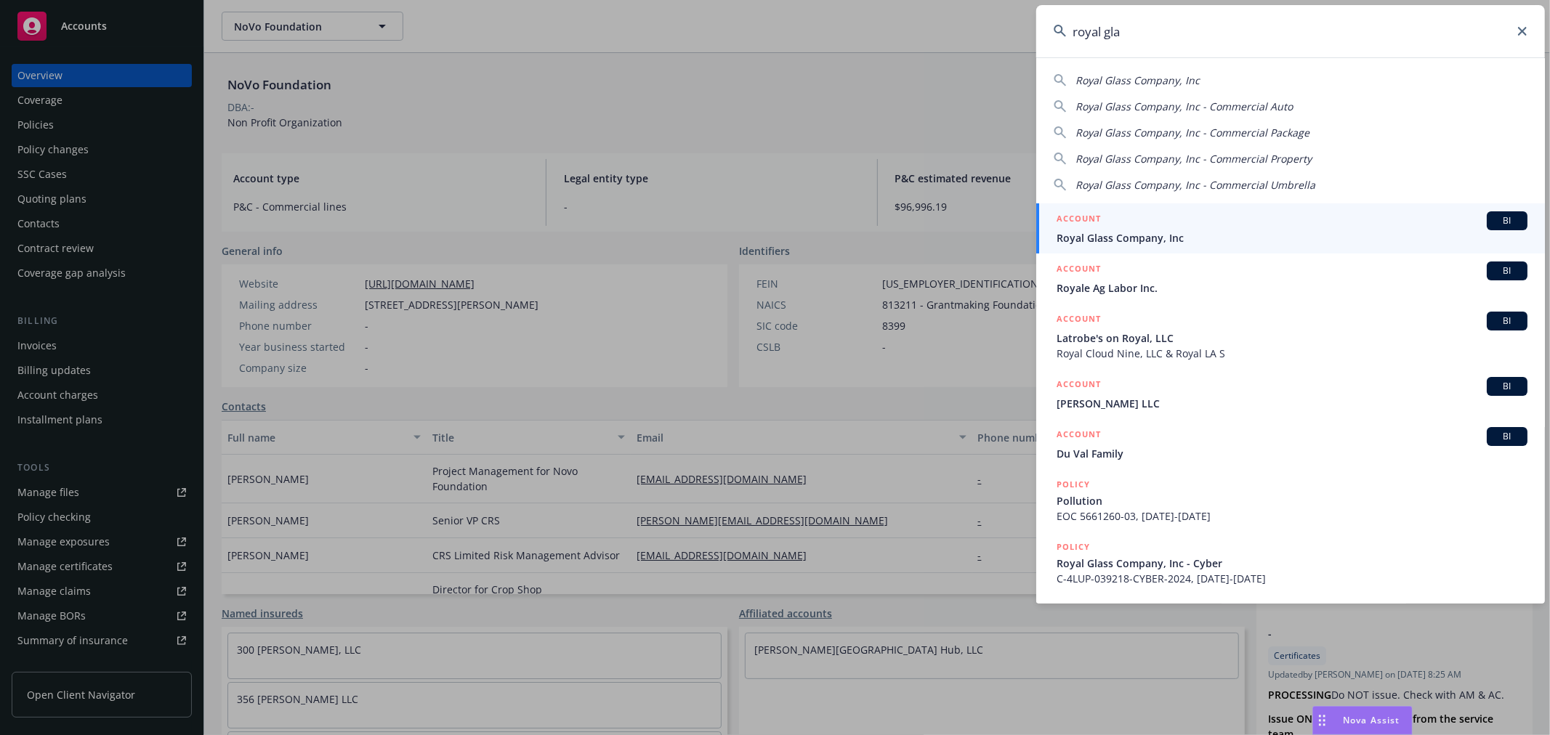
type input "royal gla"
click at [1146, 219] on div "ACCOUNT BI" at bounding box center [1291, 220] width 471 height 19
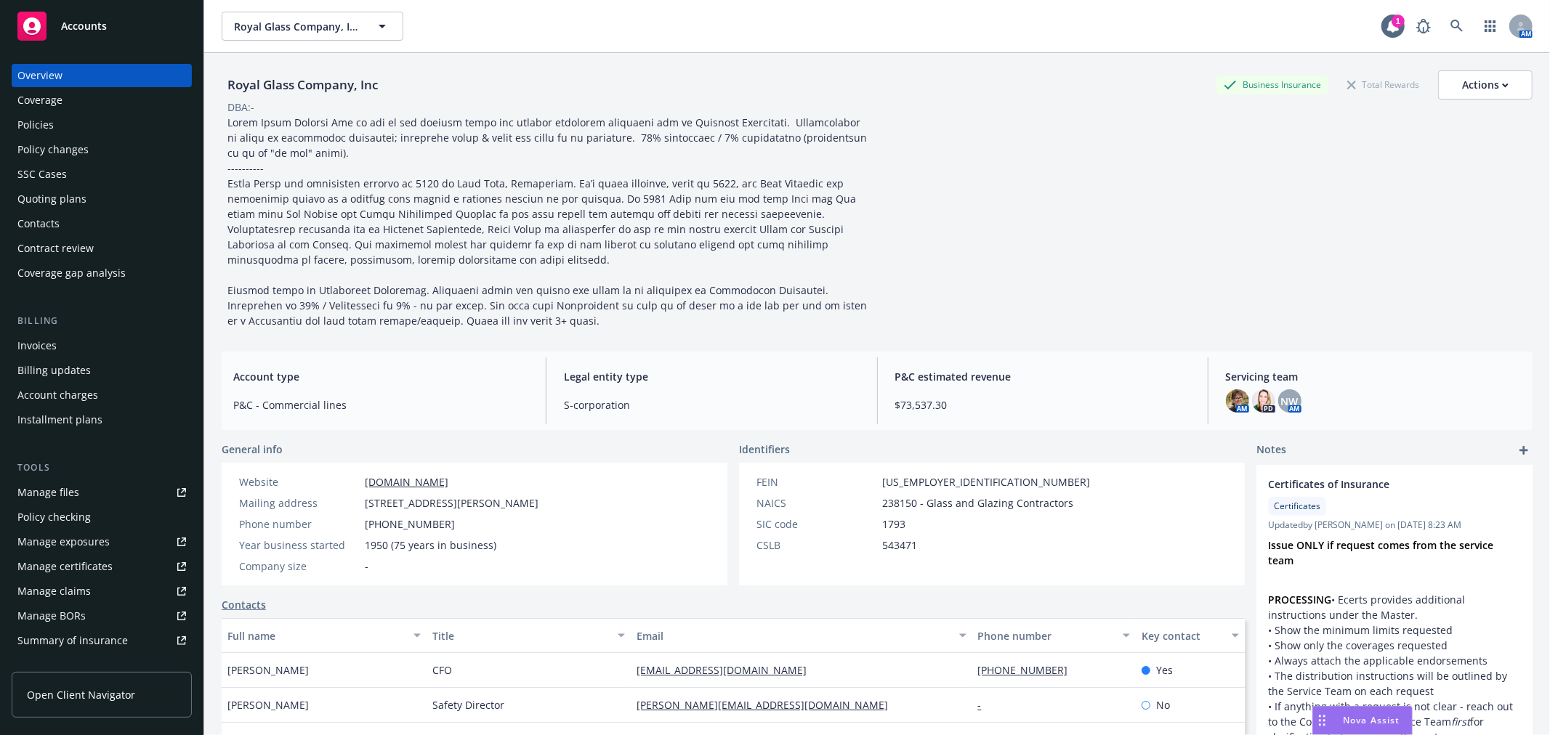
click at [94, 562] on div "Manage certificates" at bounding box center [64, 566] width 95 height 23
click at [86, 118] on div "Policies" at bounding box center [101, 124] width 169 height 23
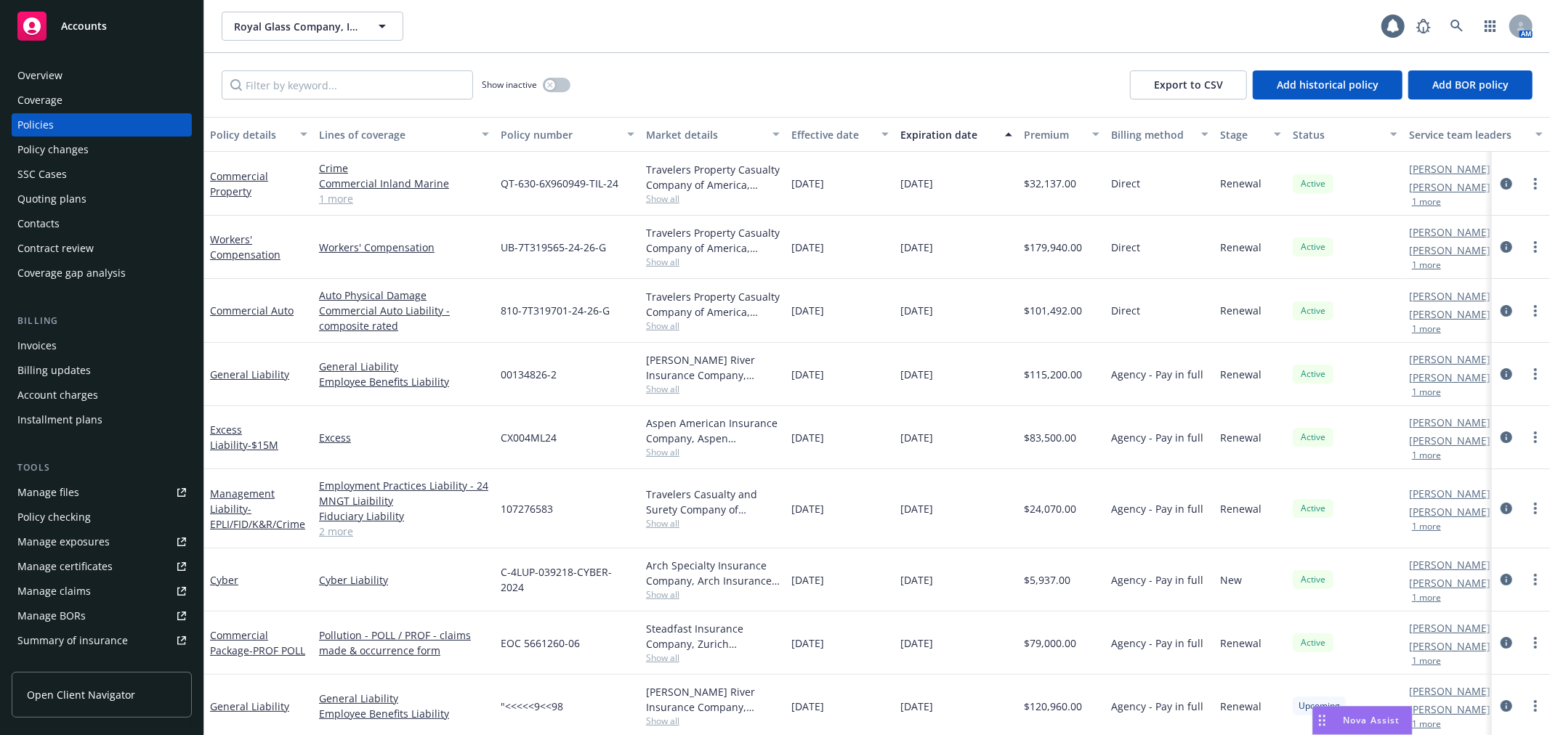
scroll to position [81, 0]
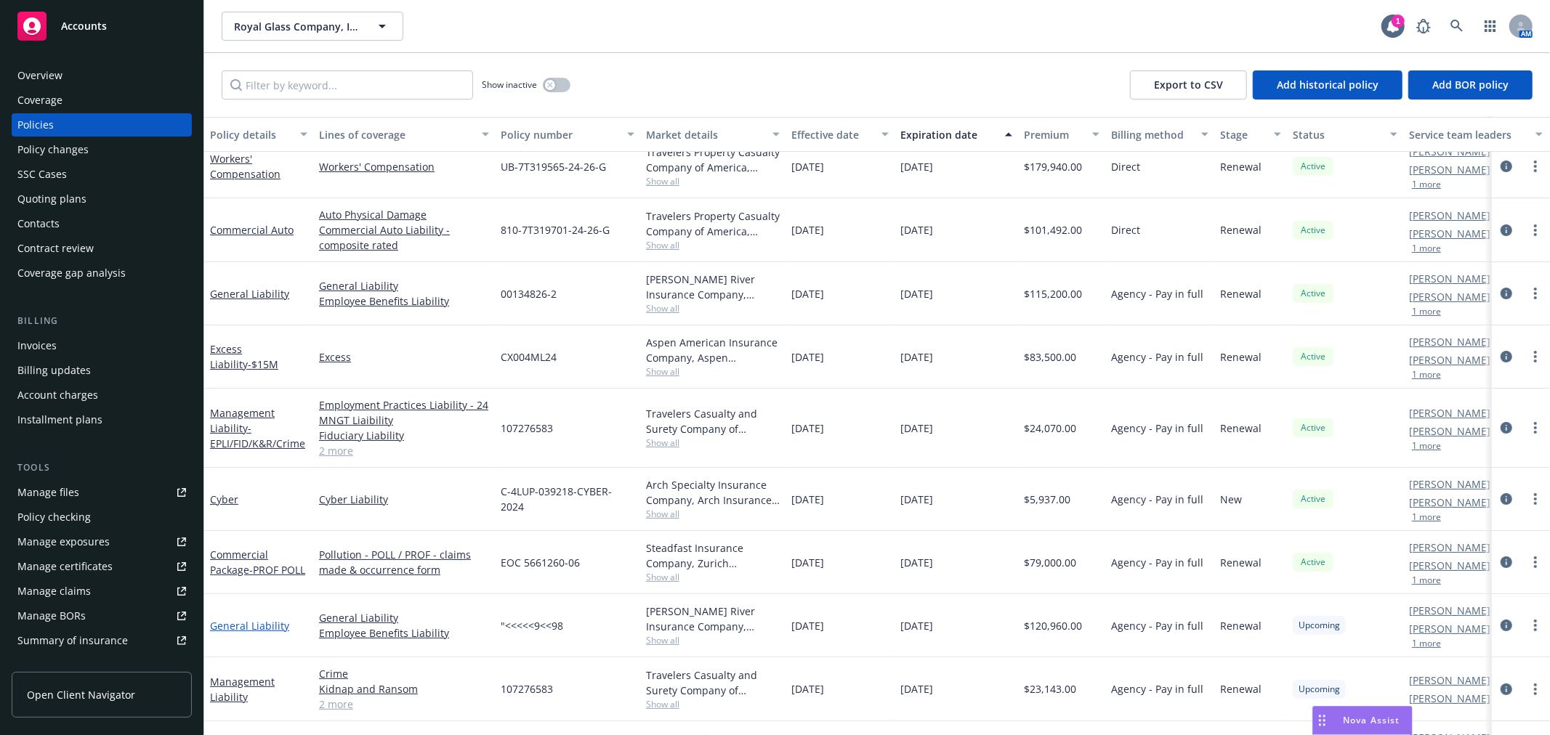
click at [241, 623] on link "General Liability" at bounding box center [249, 626] width 79 height 14
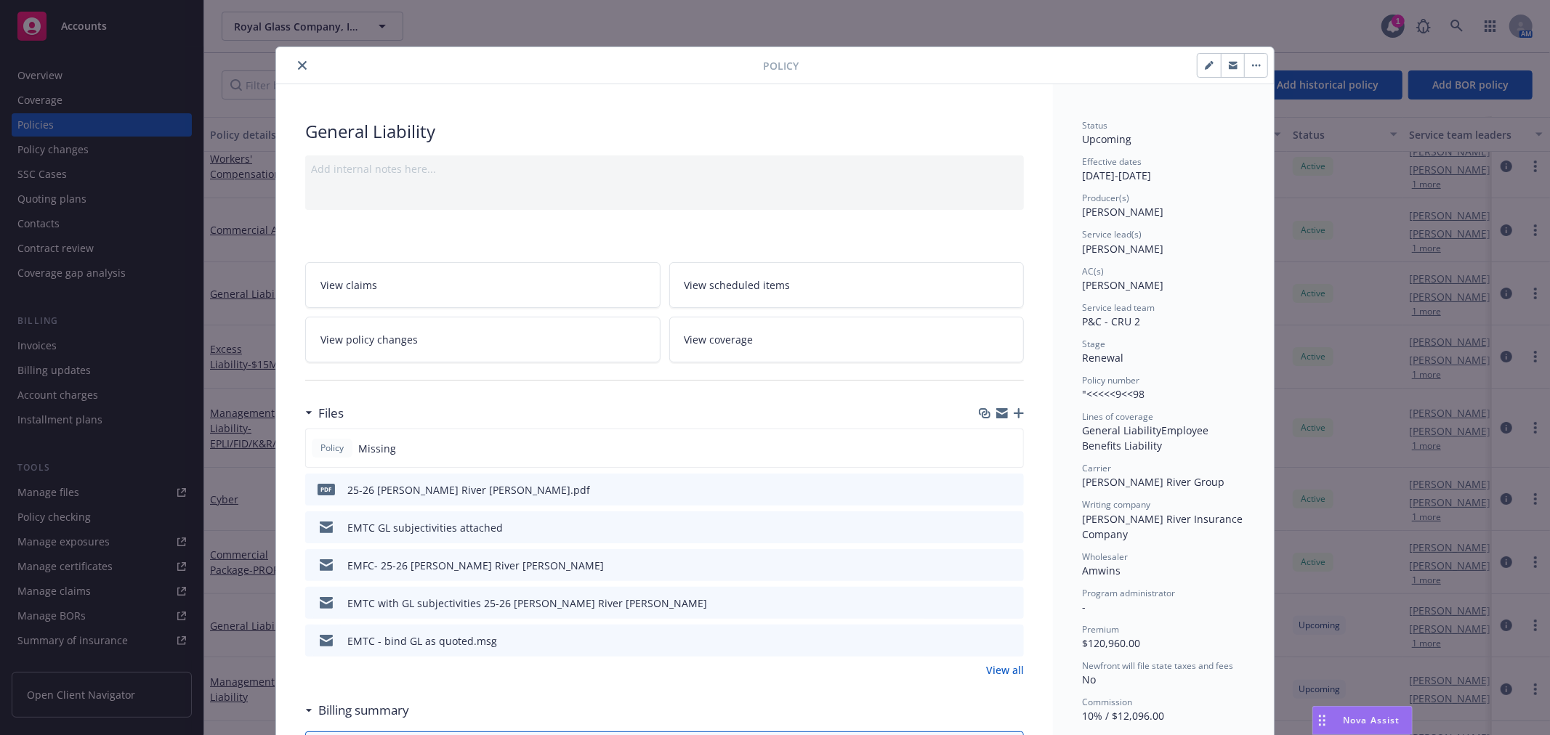
click at [1010, 490] on icon "preview file" at bounding box center [1009, 489] width 13 height 10
click at [1006, 564] on icon "preview file" at bounding box center [1009, 564] width 13 height 10
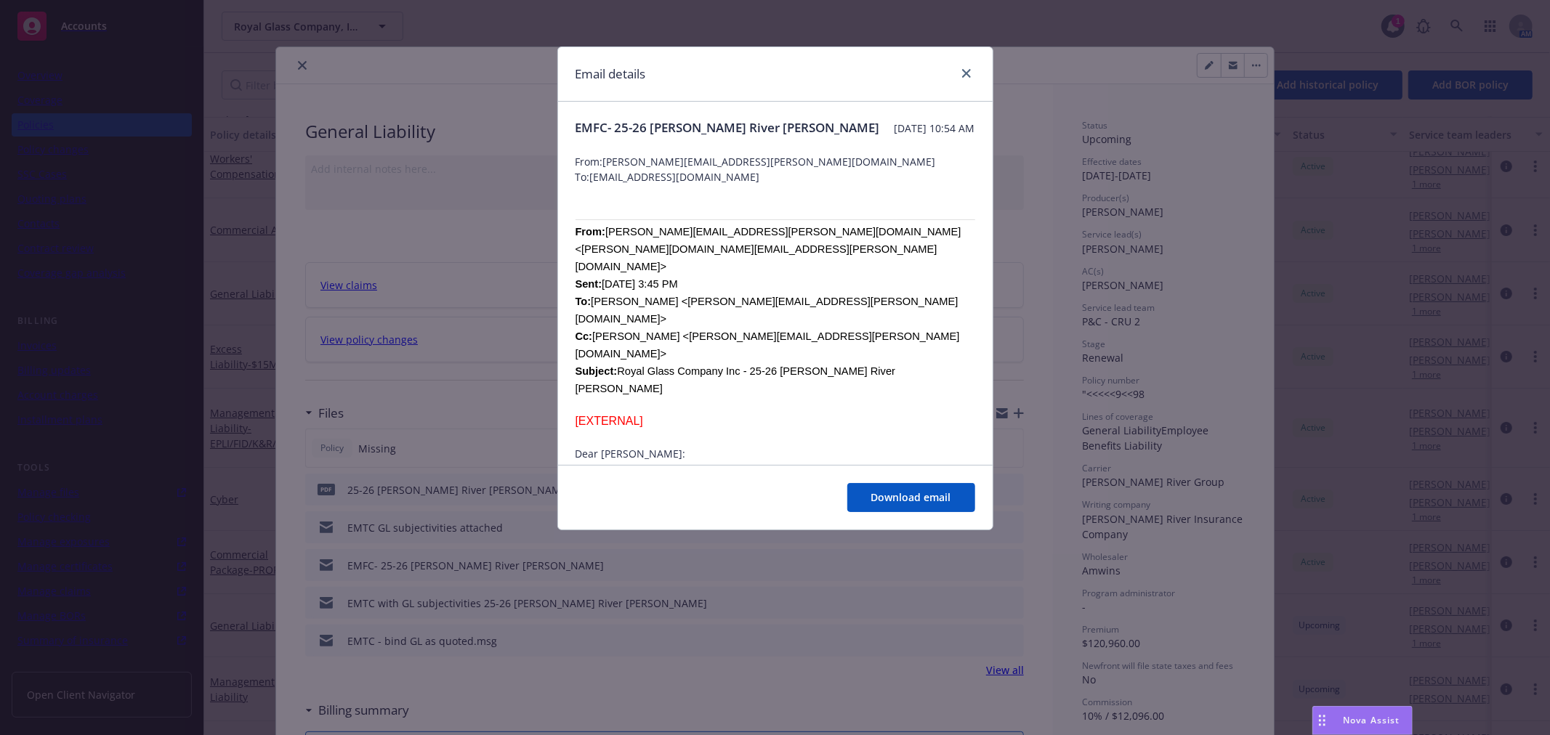
scroll to position [81, 0]
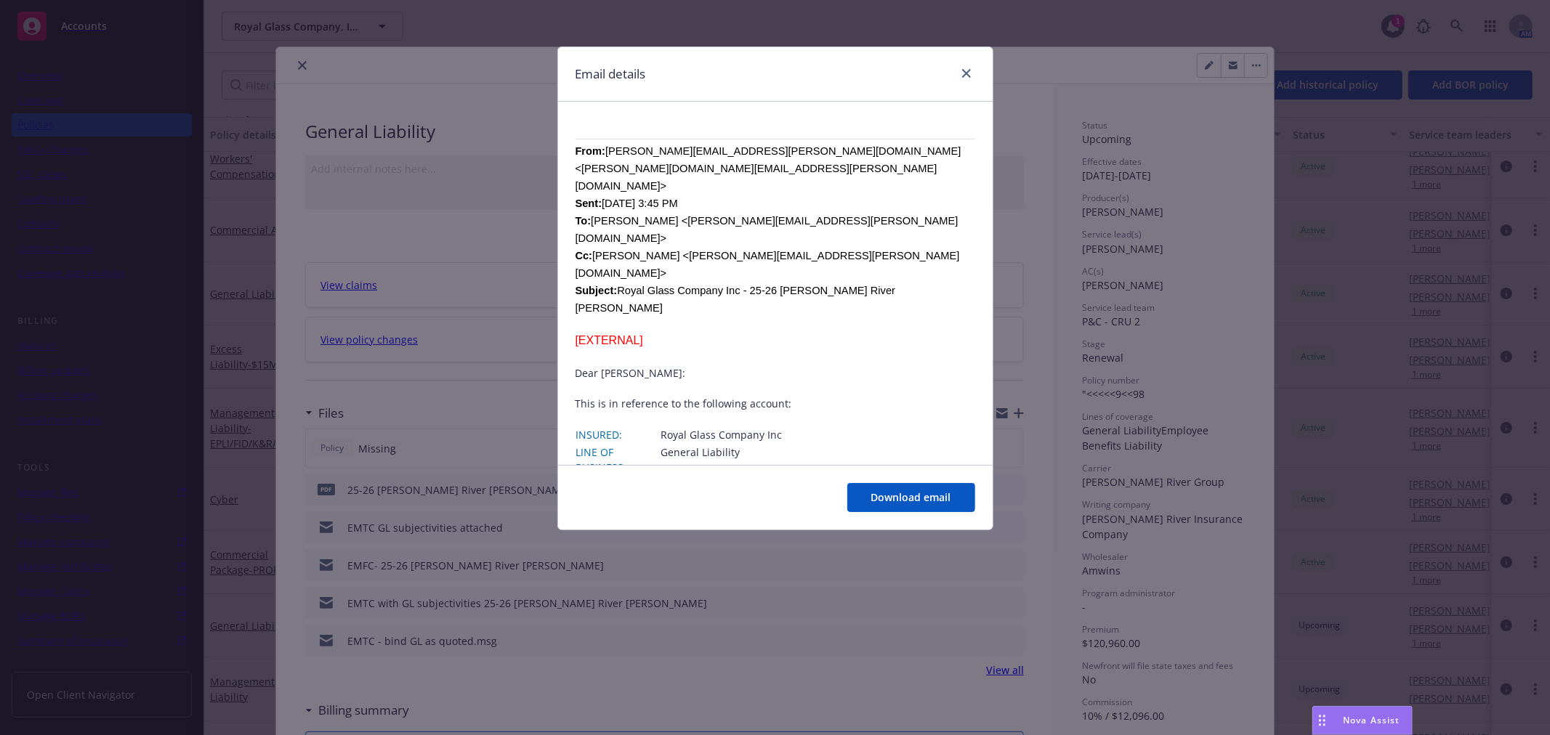
click at [688, 494] on p "P0000010013" at bounding box center [816, 501] width 313 height 15
copy p "P0000010013"
click at [965, 73] on icon "close" at bounding box center [966, 73] width 9 height 9
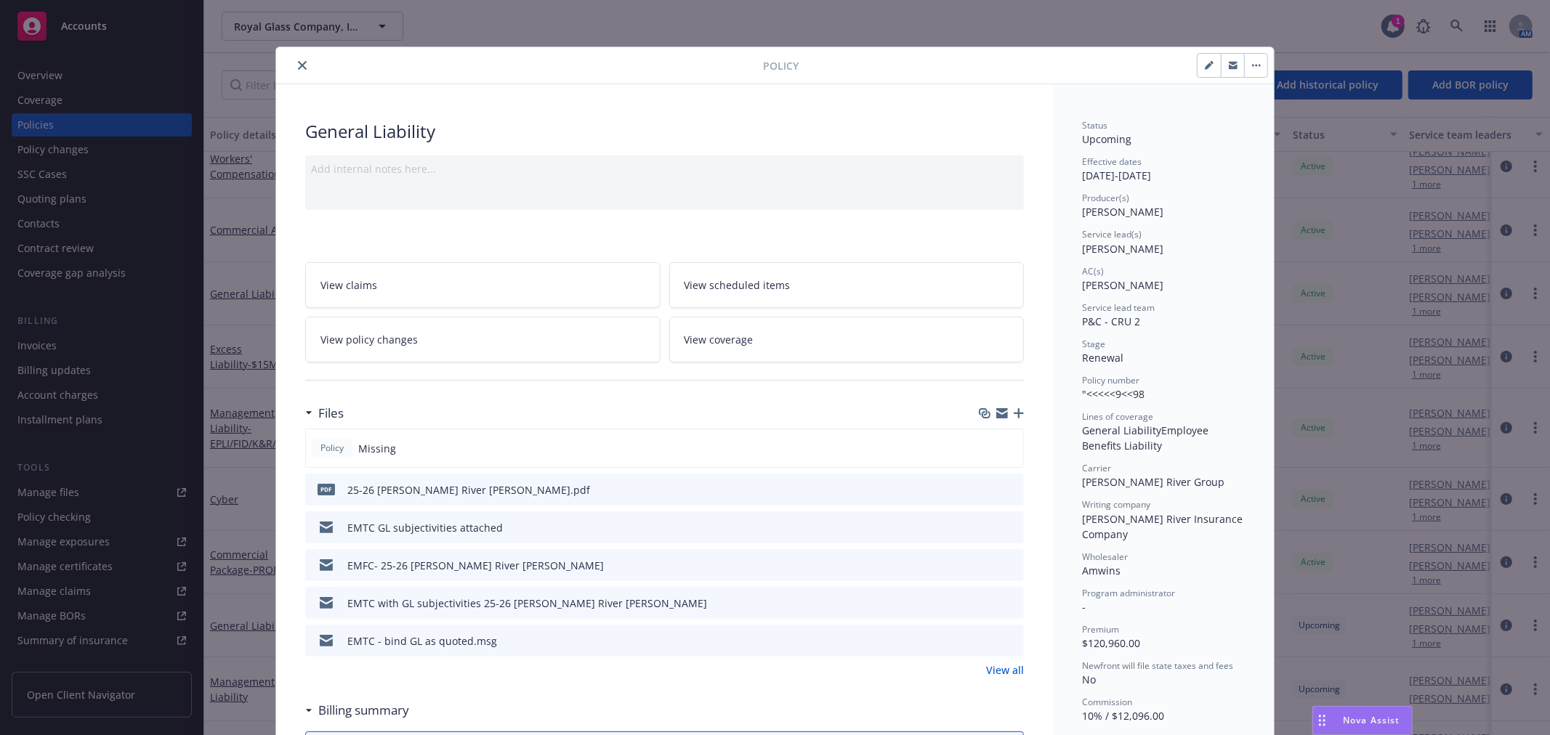
click at [1205, 65] on icon "button" at bounding box center [1209, 65] width 9 height 9
select select "RENEWAL"
select select "12"
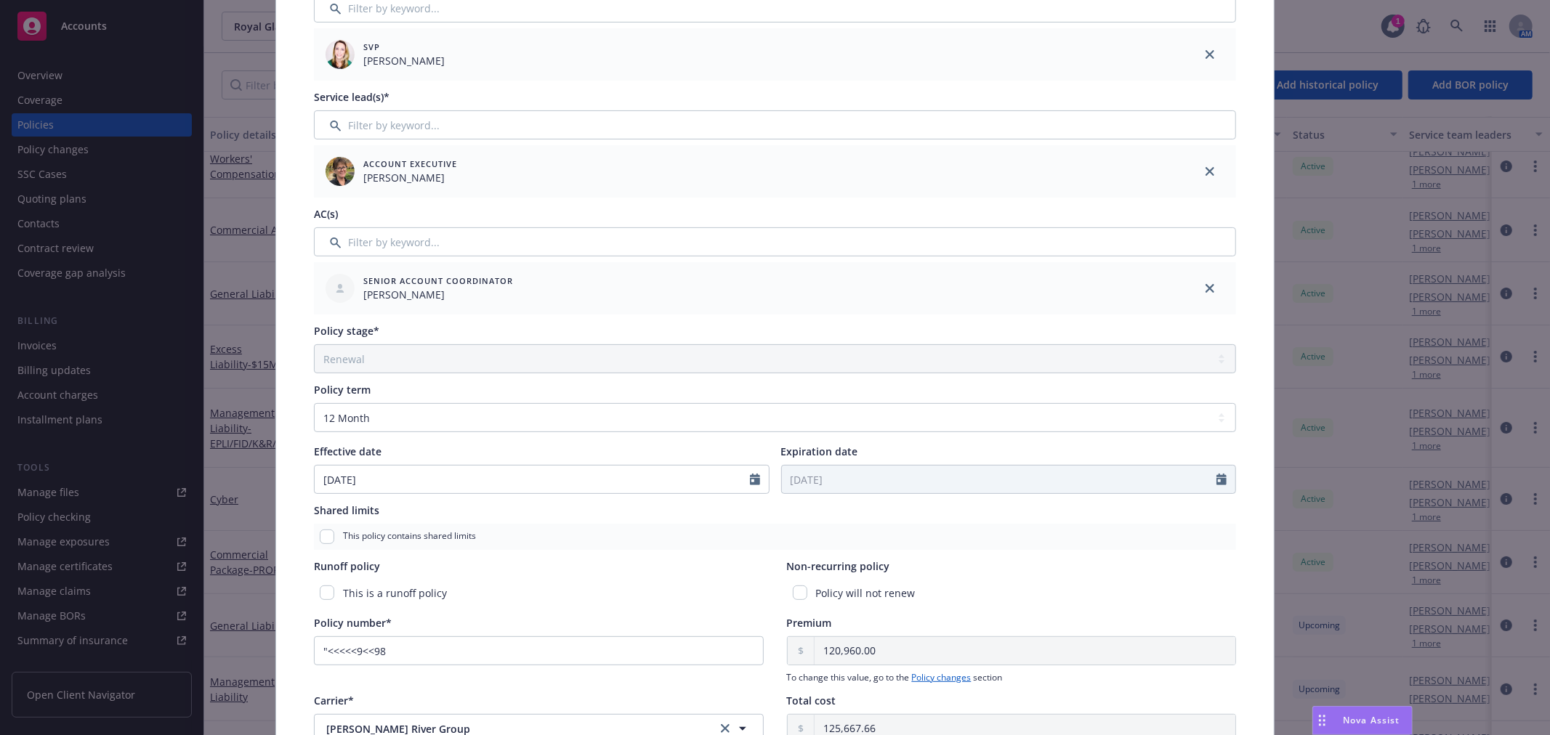
scroll to position [242, 0]
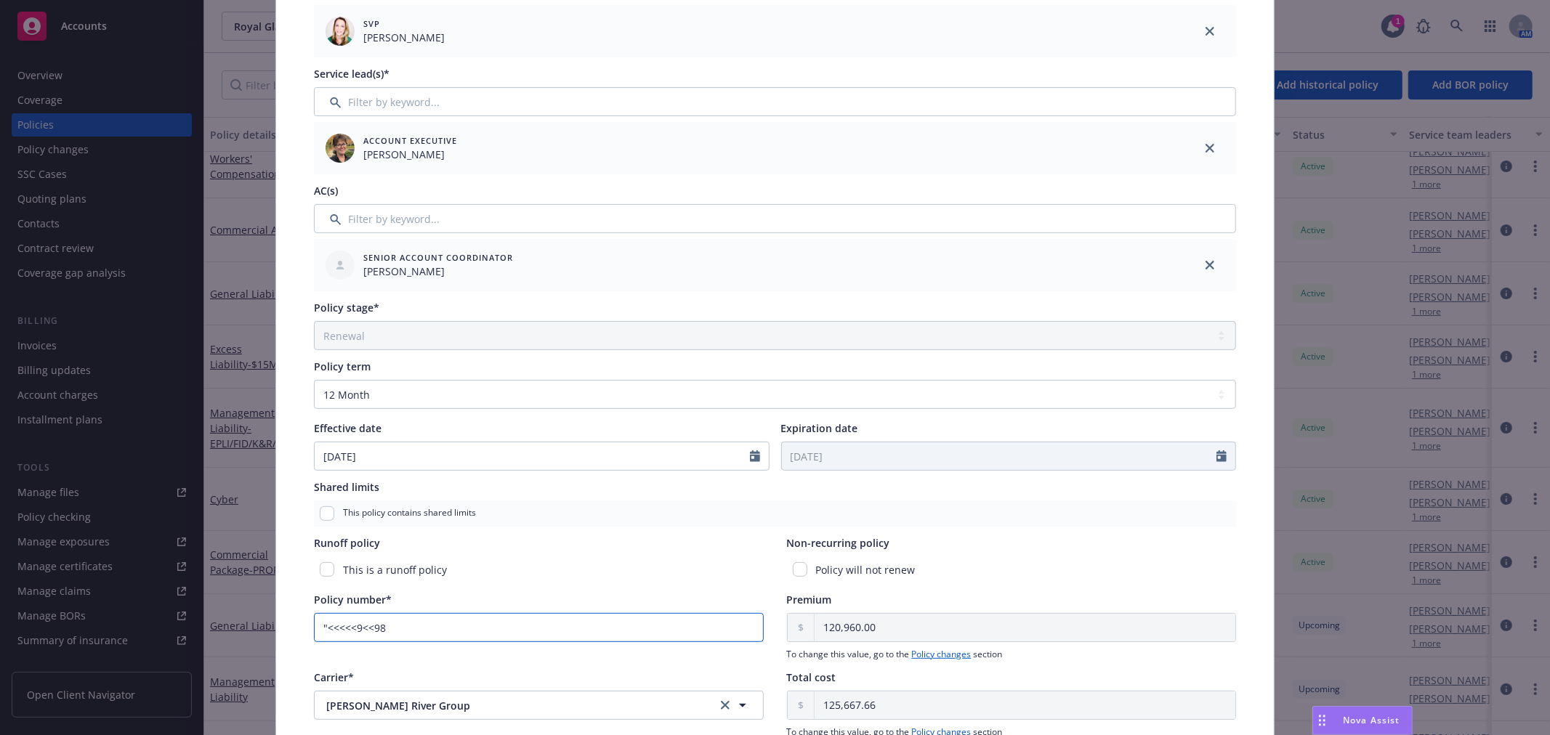
drag, startPoint x: 405, startPoint y: 625, endPoint x: 237, endPoint y: 622, distance: 167.9
click at [237, 622] on div "Edit policy details Cancel Save Policy type* General Liability Display name Pro…" at bounding box center [775, 367] width 1550 height 735
click at [330, 621] on input ""<<<<<9<<98" at bounding box center [539, 627] width 450 height 29
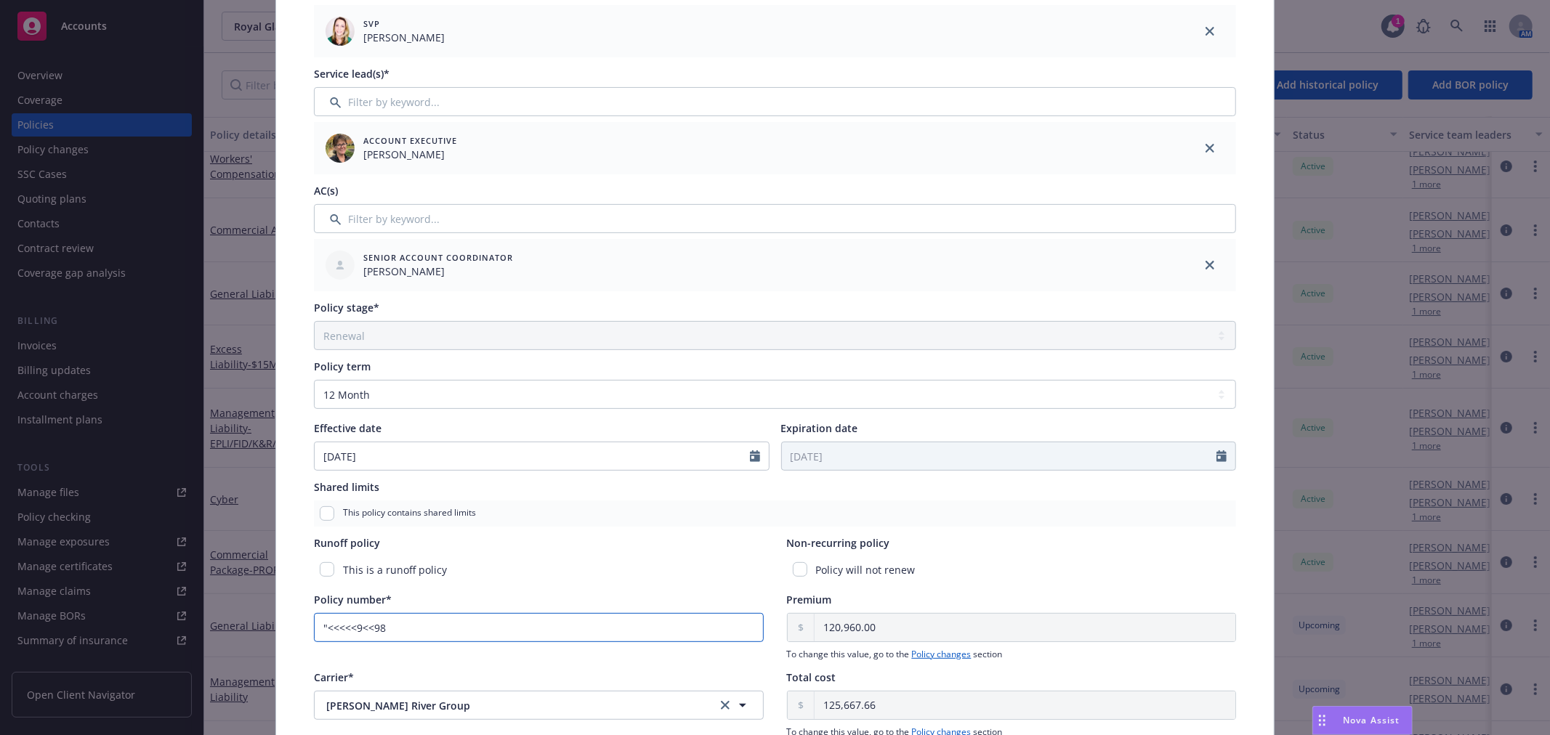
click at [330, 621] on input ""<<<<<9<<98" at bounding box center [539, 627] width 450 height 29
paste input "P0000010013"
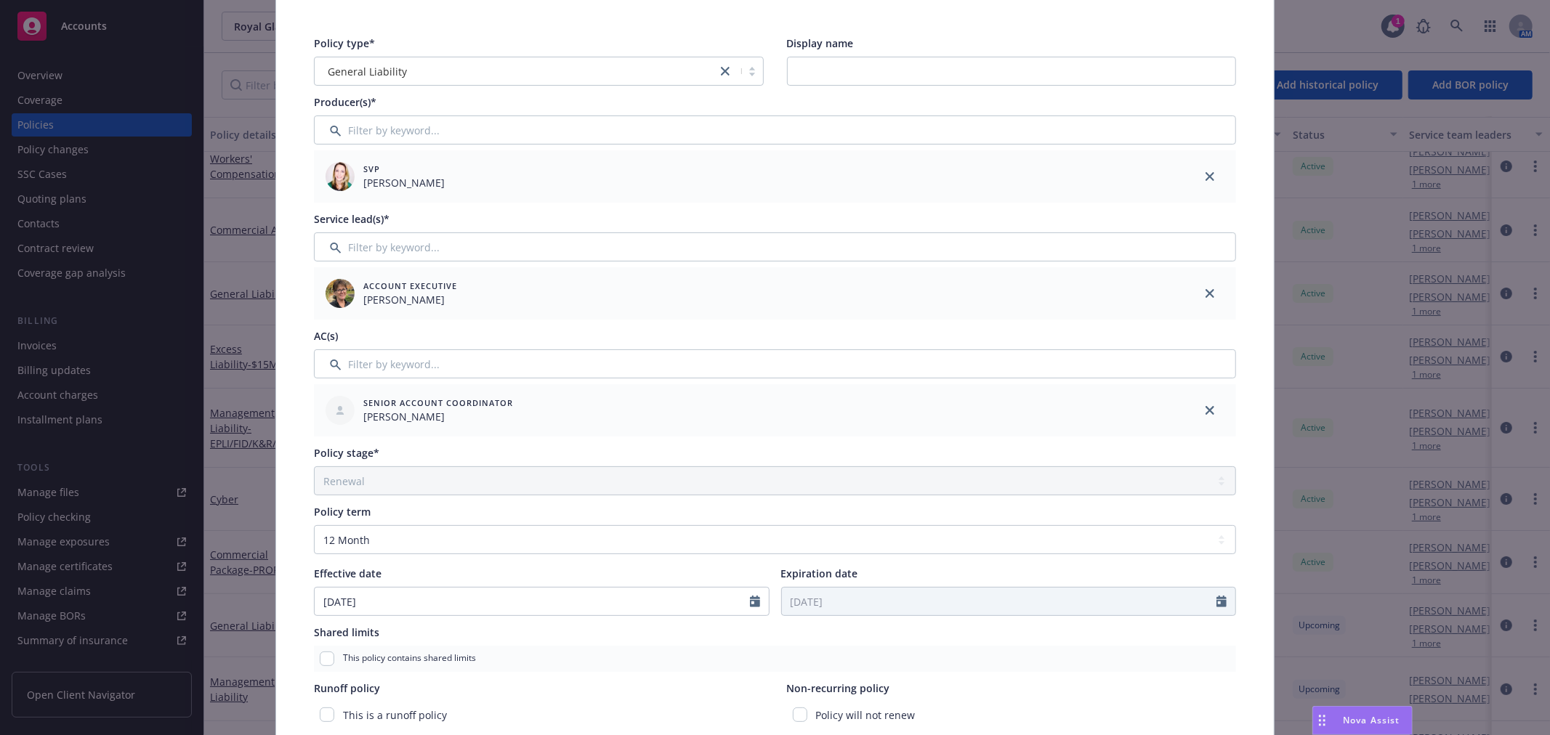
scroll to position [0, 0]
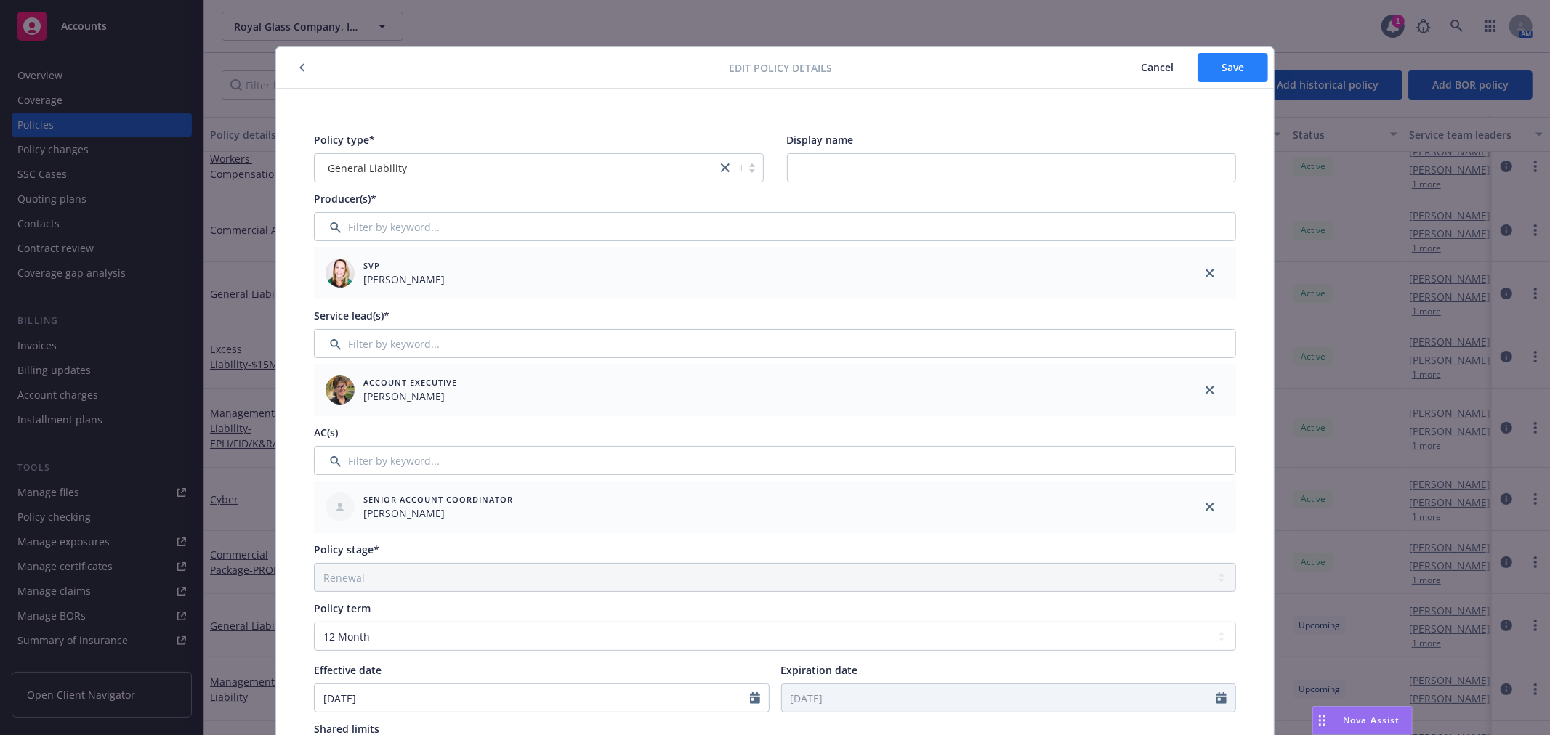
type input "P0000010013"
click at [1218, 56] on button "Save" at bounding box center [1232, 67] width 70 height 29
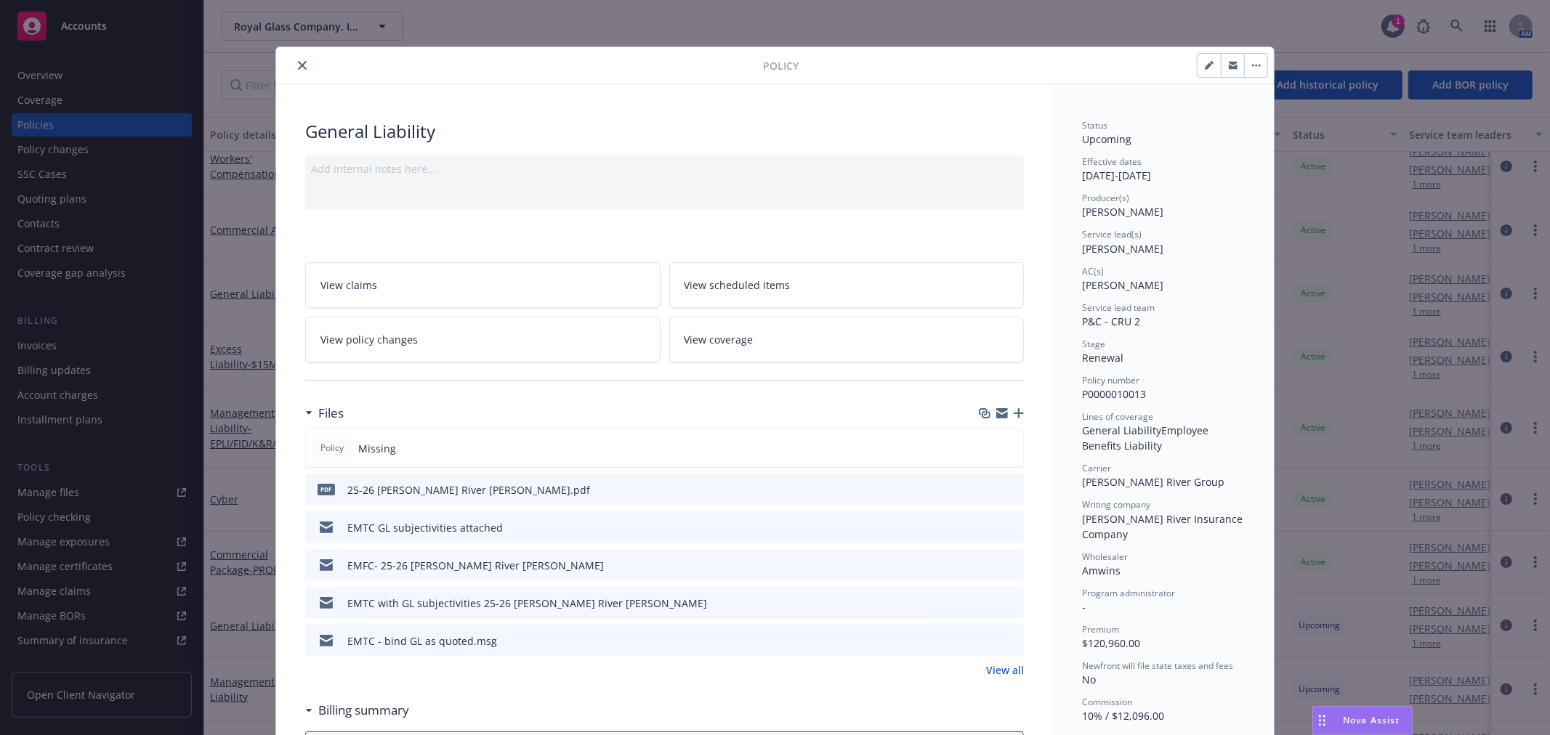
click at [298, 61] on icon "close" at bounding box center [302, 65] width 9 height 9
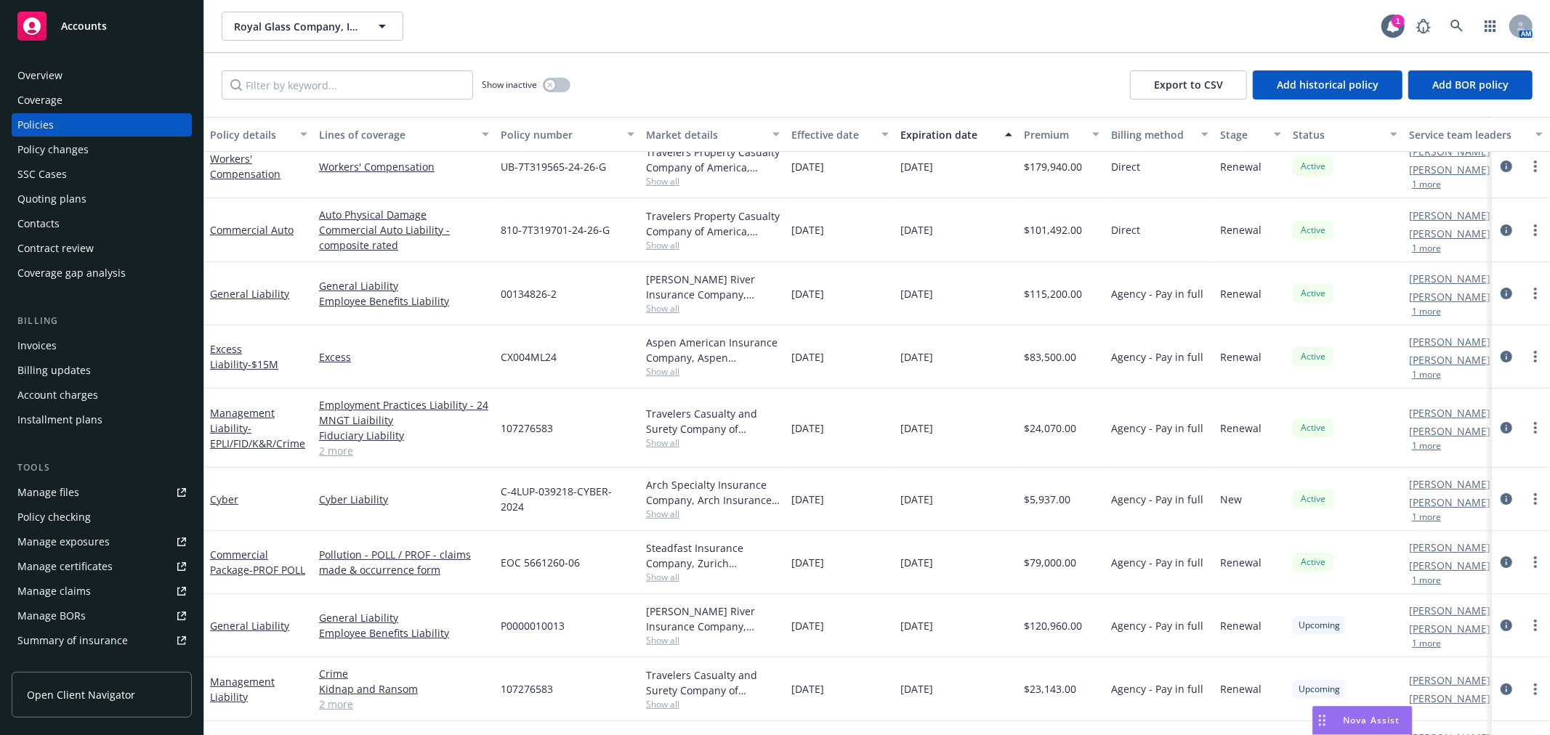
click at [103, 495] on link "Manage files" at bounding box center [102, 492] width 180 height 23
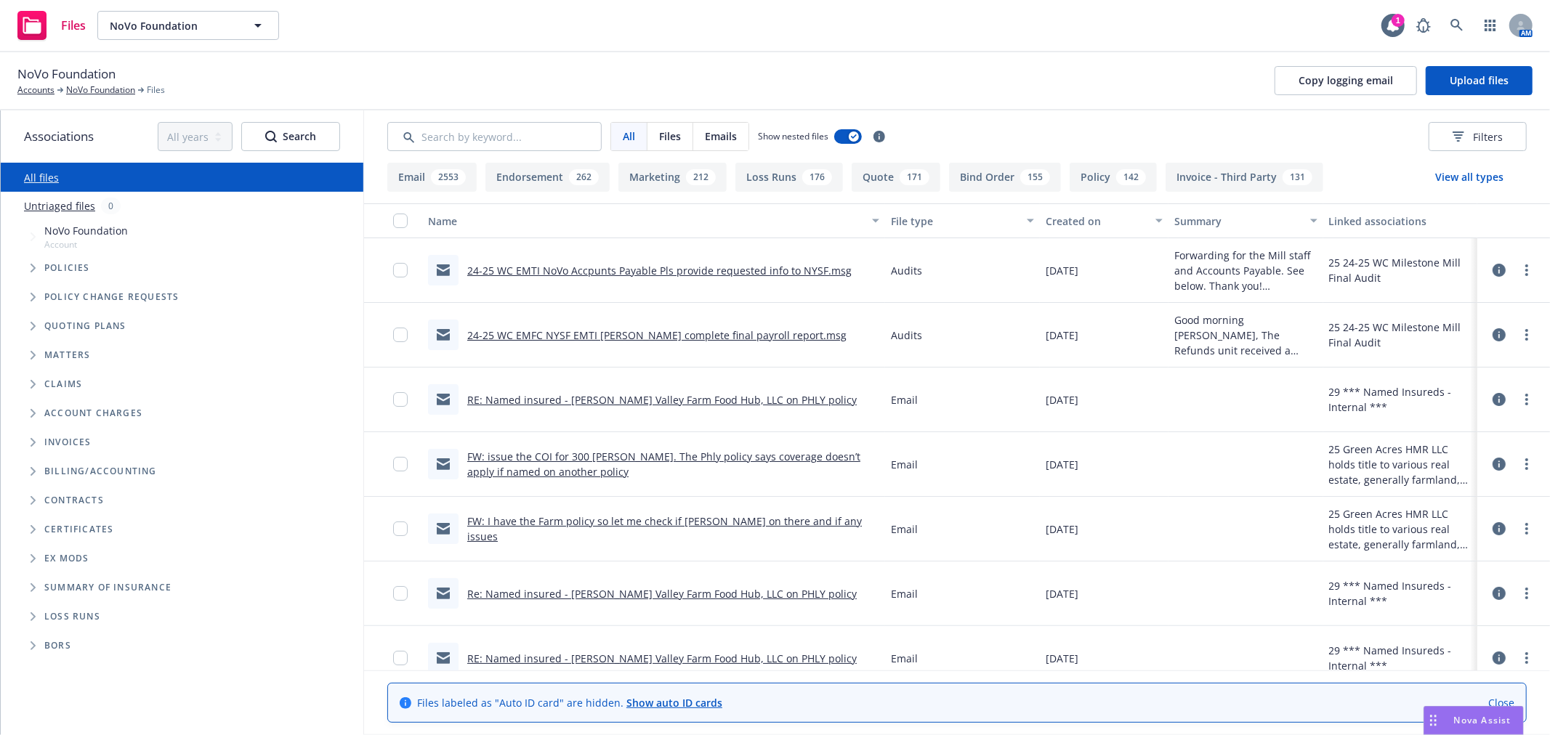
click at [33, 527] on icon "Folder Tree Example" at bounding box center [34, 529] width 6 height 9
click at [46, 552] on icon "Folder Tree Example" at bounding box center [45, 555] width 6 height 9
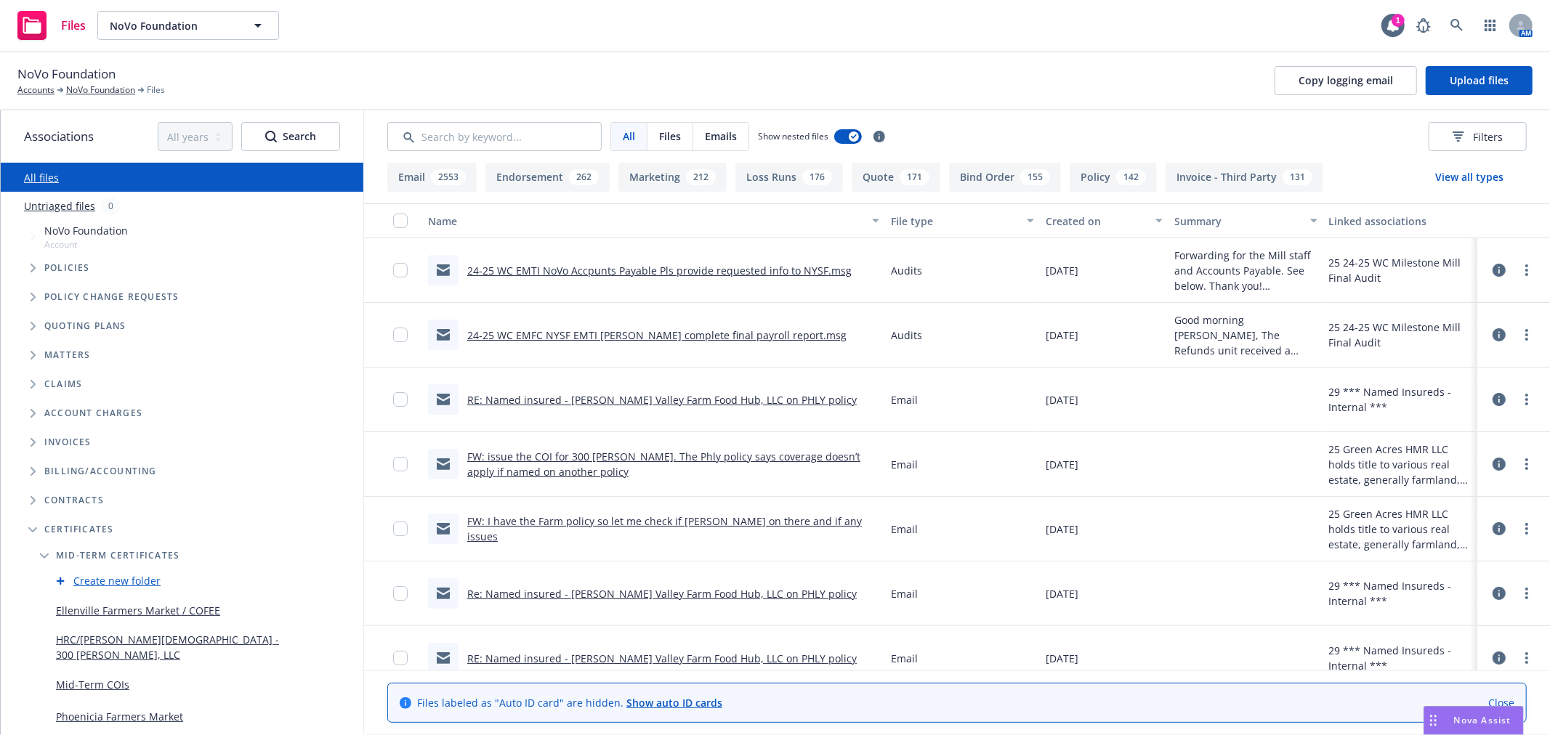
click at [96, 642] on link "HRC/Hurley Reformed Church - 300 WYNKOOP KC, LLC" at bounding box center [172, 647] width 232 height 31
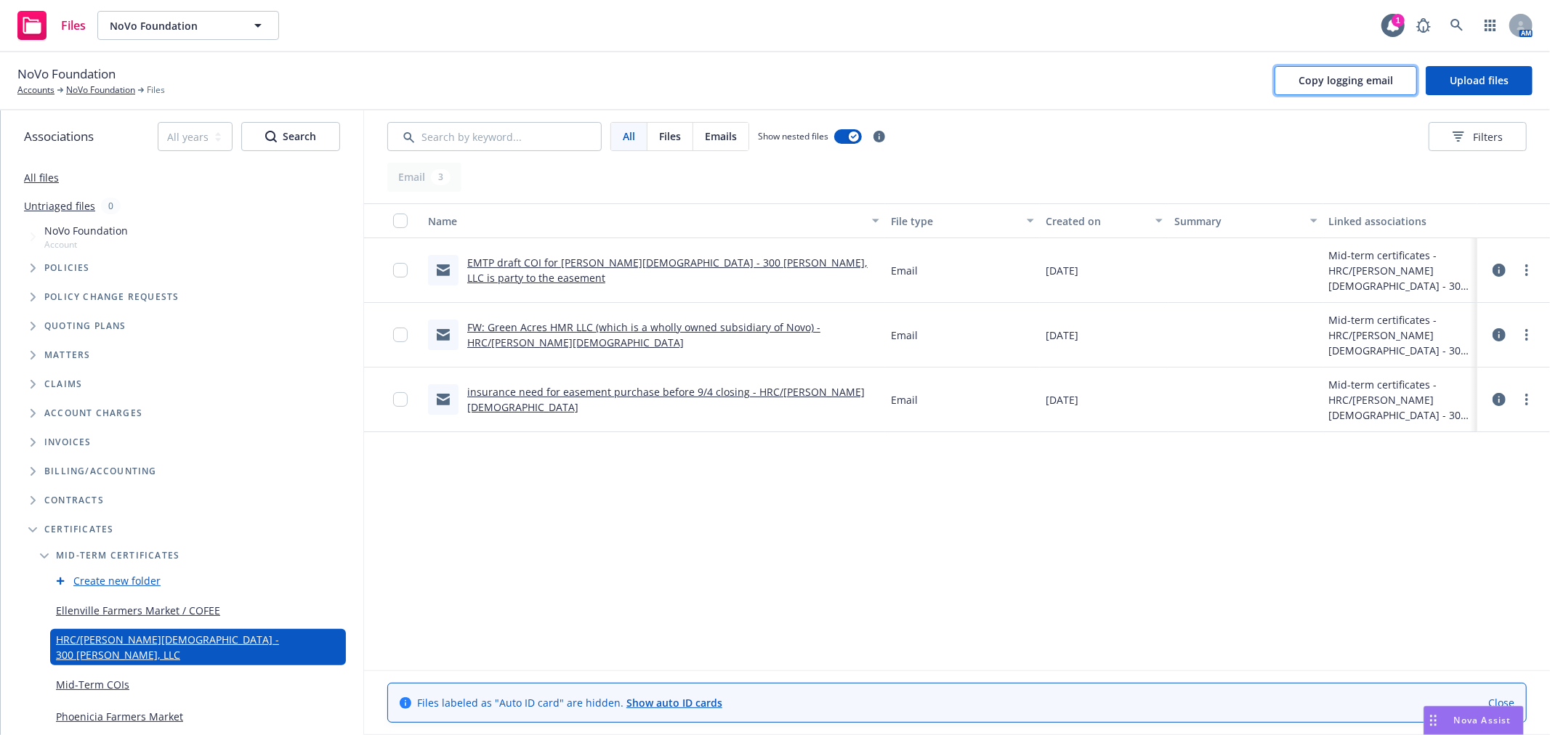
click at [1322, 89] on button "Copy logging email" at bounding box center [1345, 80] width 142 height 29
click at [1338, 84] on span "Copy logging email" at bounding box center [1345, 80] width 94 height 14
click at [71, 81] on span "NoVo Foundation" at bounding box center [66, 74] width 98 height 19
click at [85, 86] on link "NoVo Foundation" at bounding box center [100, 90] width 69 height 13
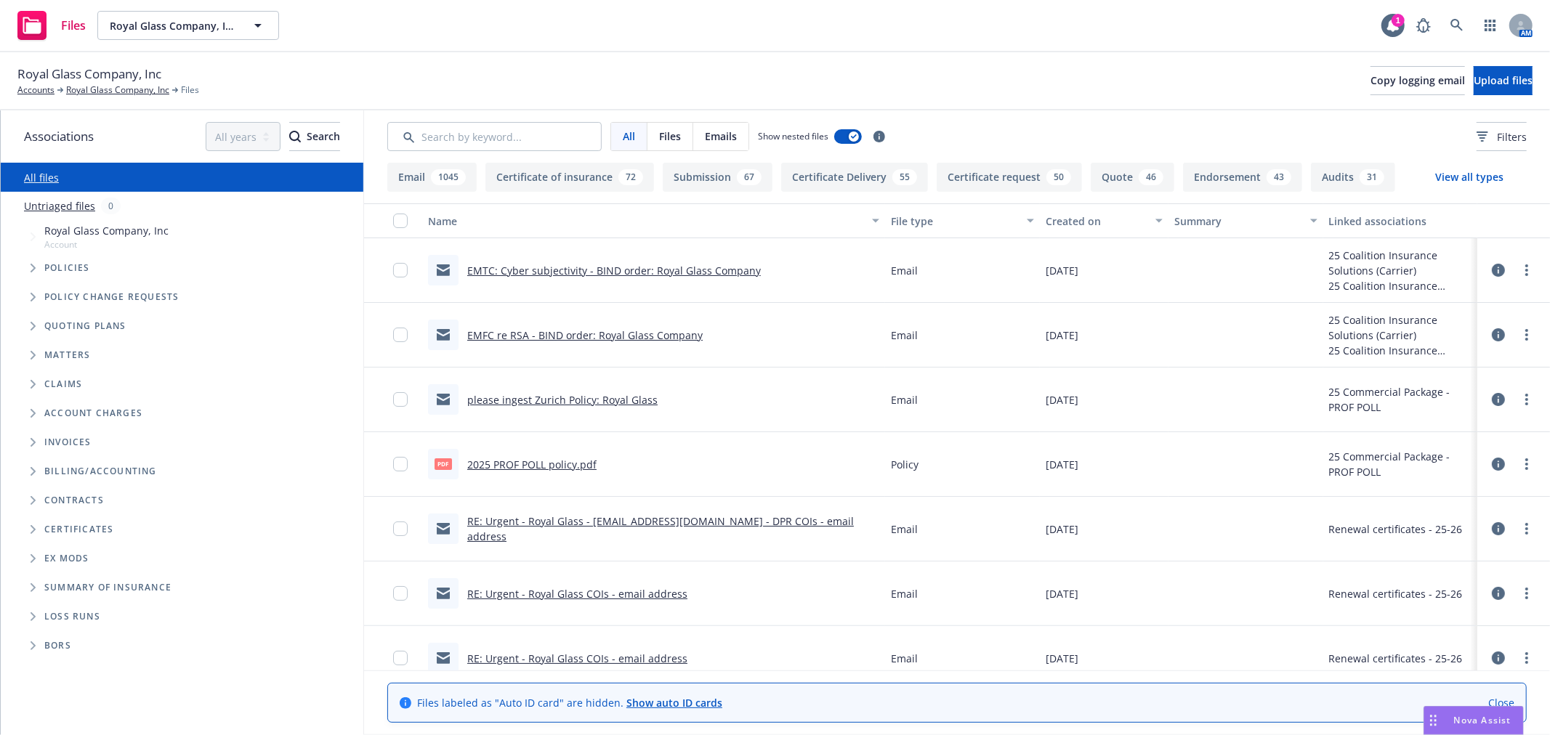
click at [28, 528] on span "Folder Tree Example" at bounding box center [32, 529] width 23 height 23
click at [41, 583] on span "Folder Tree Example" at bounding box center [44, 584] width 23 height 23
click at [68, 671] on link "25-26" at bounding box center [69, 671] width 27 height 15
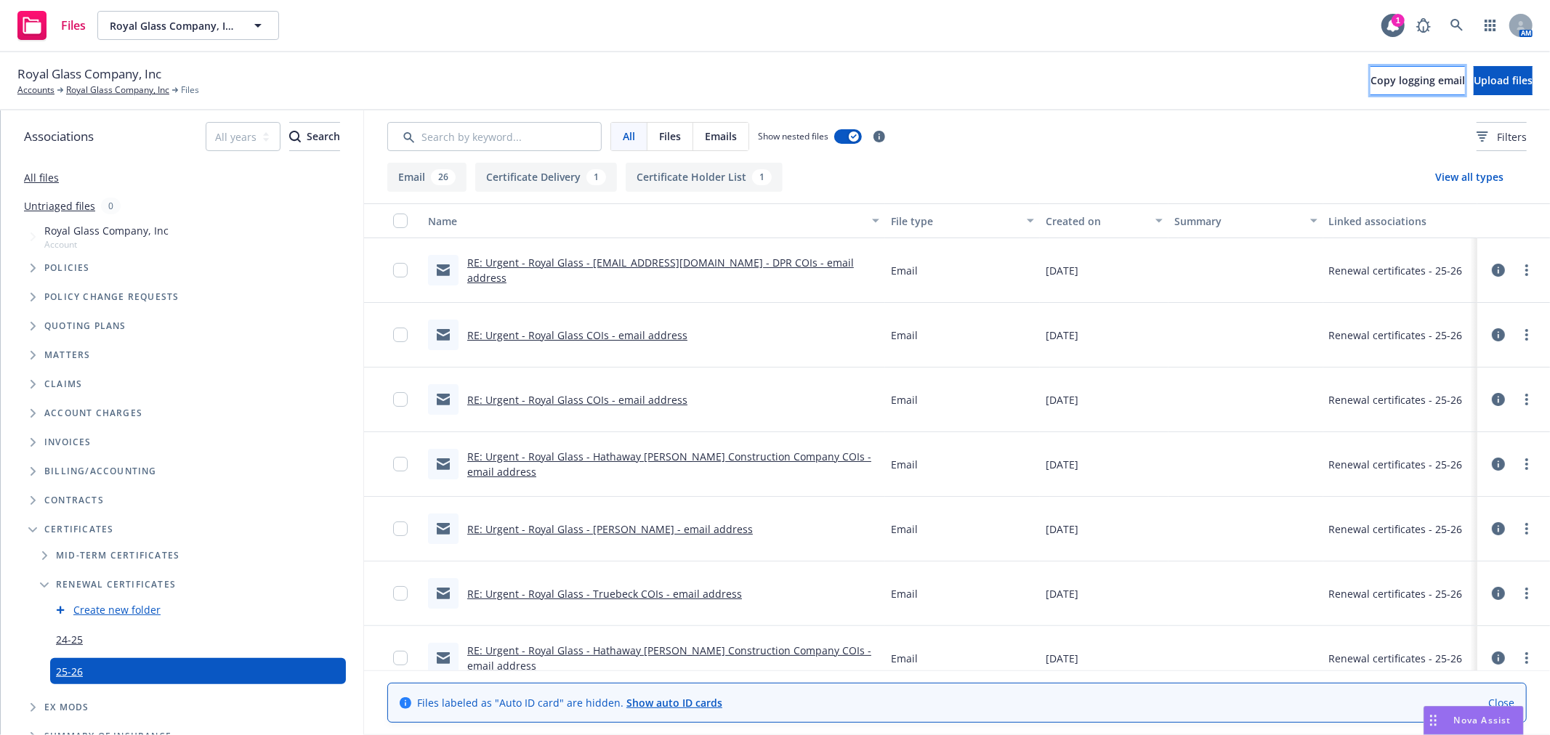
click at [1370, 89] on button "Copy logging email" at bounding box center [1417, 80] width 94 height 29
